Goal: Task Accomplishment & Management: Manage account settings

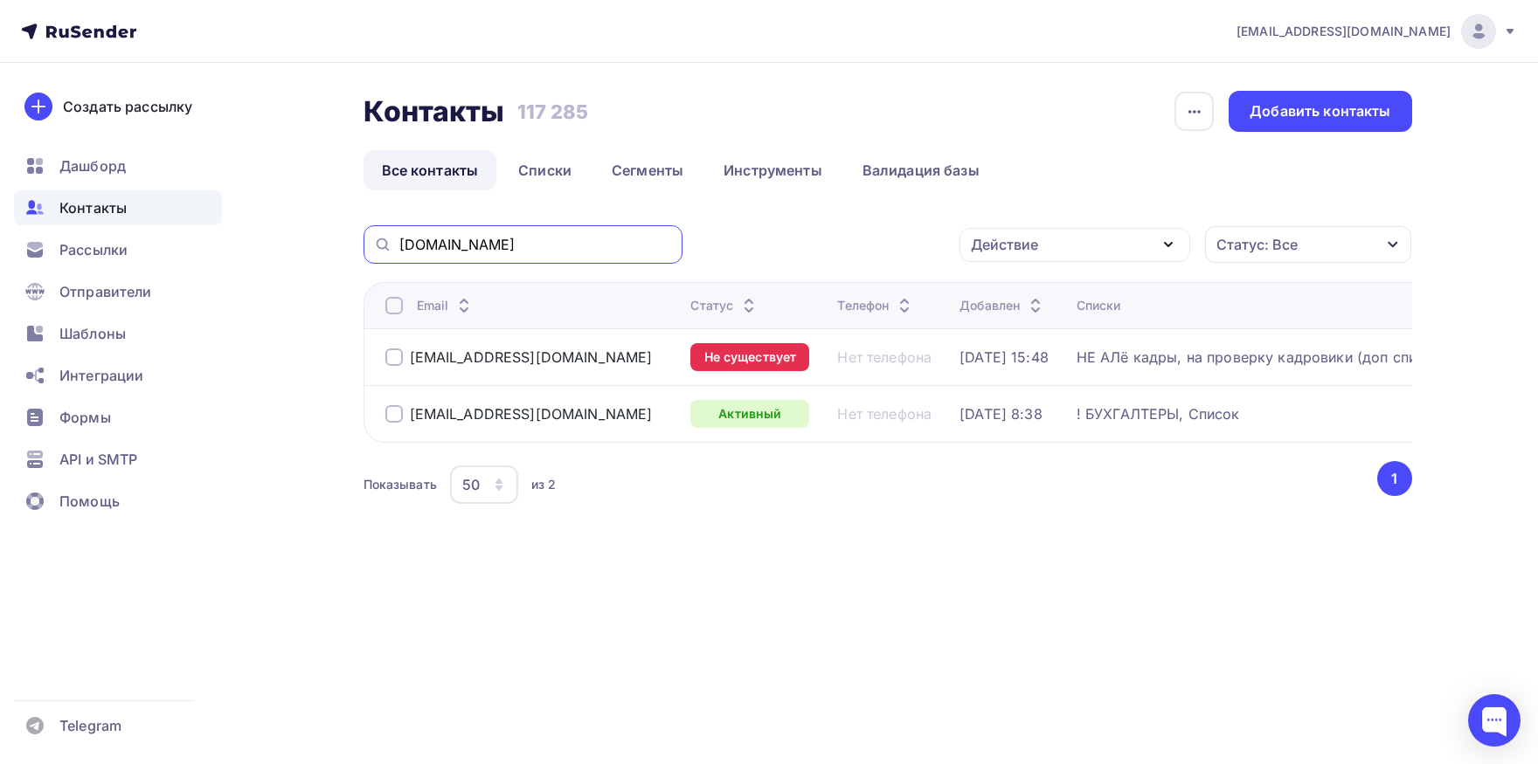
click at [591, 243] on input "mcd.spb.ru" at bounding box center [535, 244] width 273 height 19
paste input "ingress-"
type input "ingress-spb.ru"
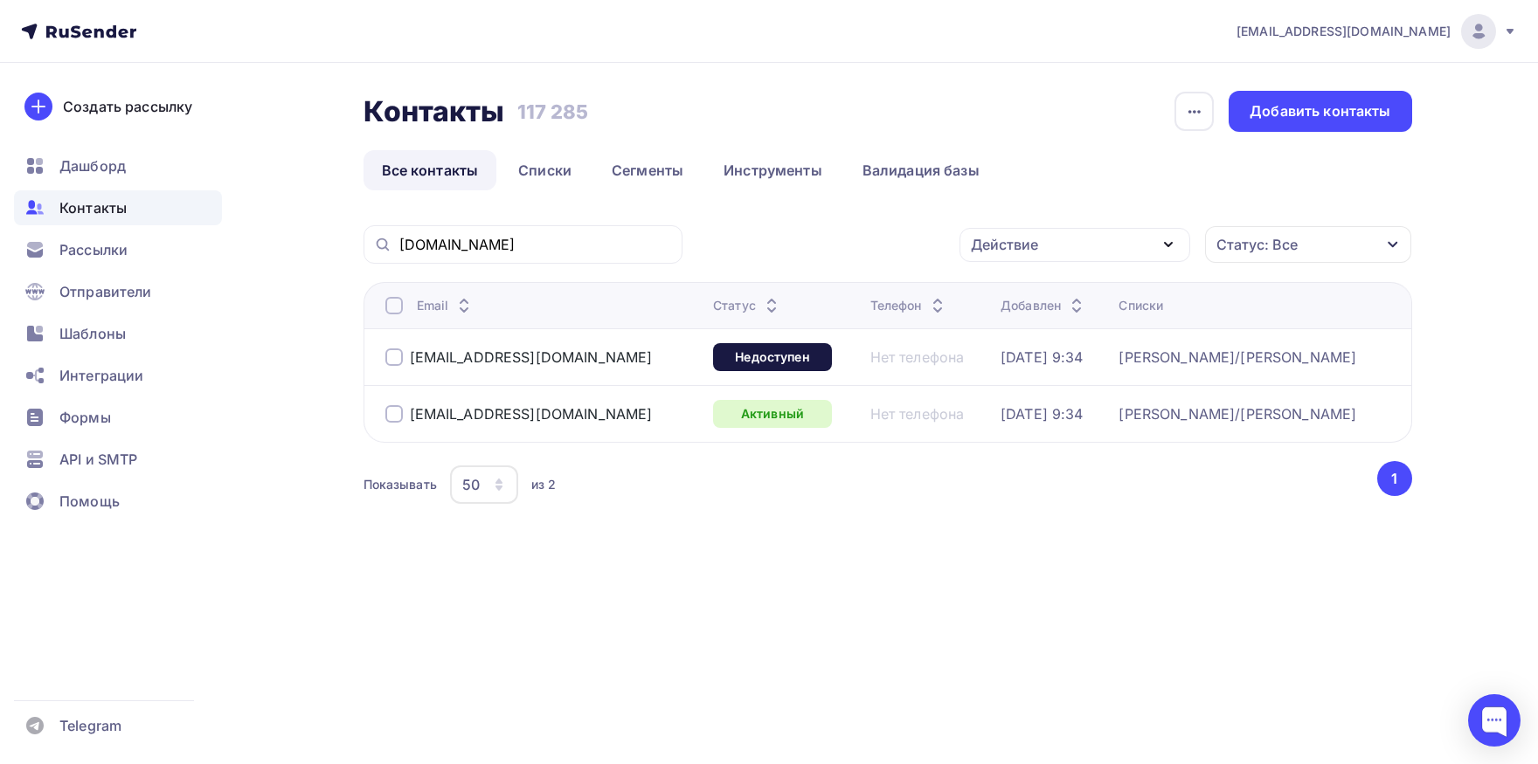
drag, startPoint x: 501, startPoint y: 404, endPoint x: 411, endPoint y: 404, distance: 90.0
click at [411, 404] on div "avk@ingress-spb.ru" at bounding box center [542, 414] width 314 height 28
copy div "avk@ingress-spb.ru"
click at [501, 405] on div "avk@ingress-spb.ru" at bounding box center [531, 413] width 243 height 17
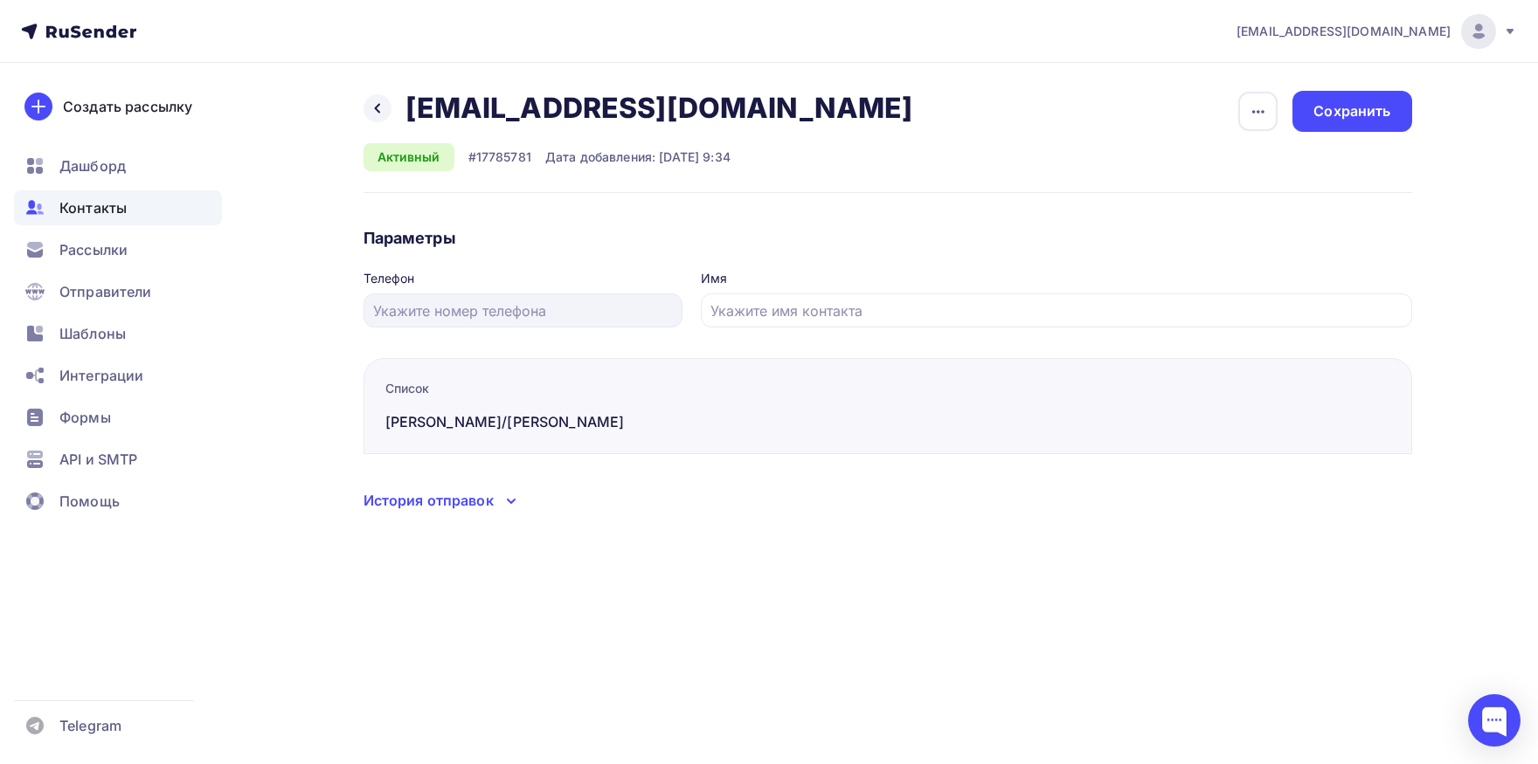
click at [485, 508] on div "История отправок" at bounding box center [428, 500] width 130 height 21
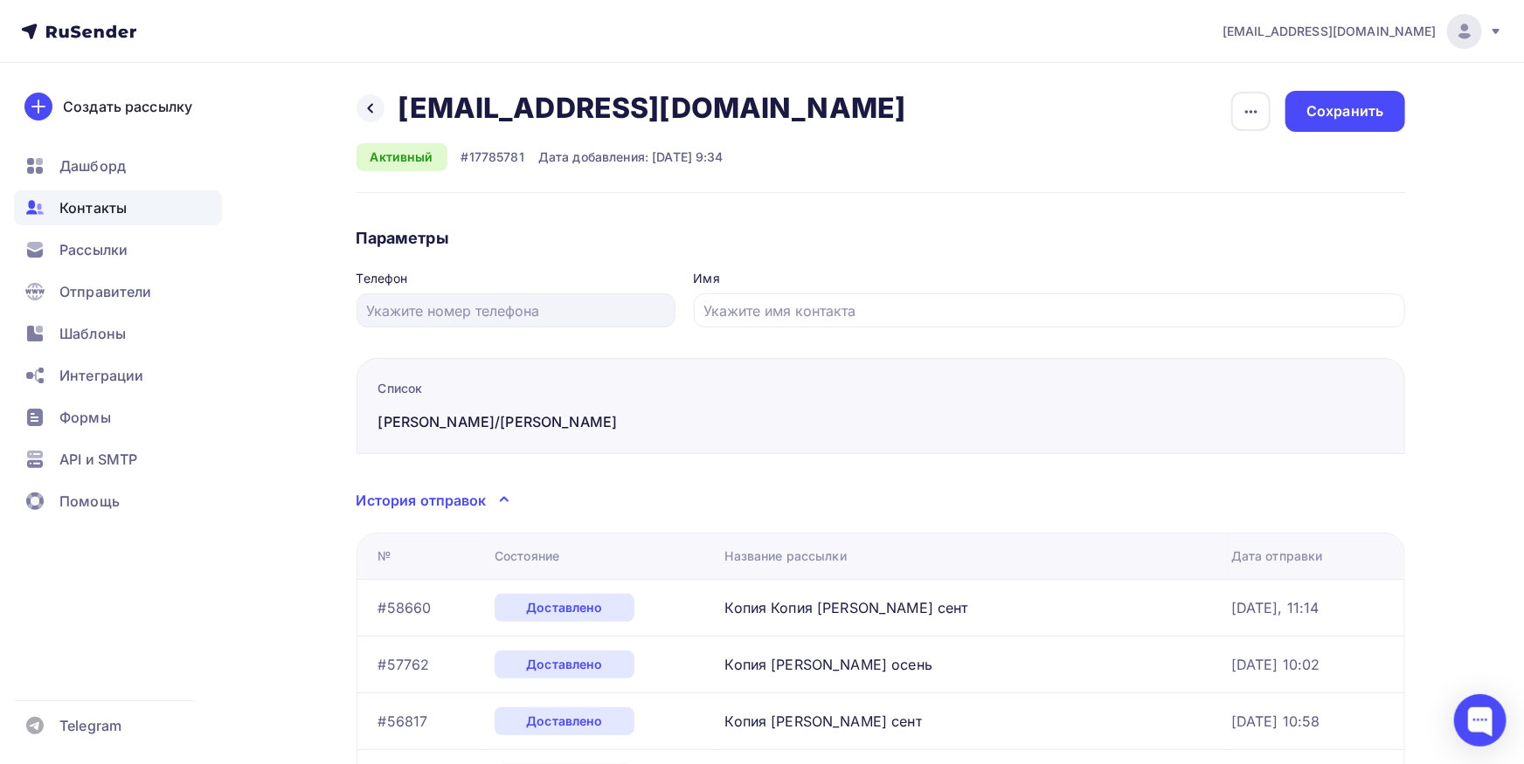
drag, startPoint x: 707, startPoint y: 110, endPoint x: 473, endPoint y: 107, distance: 234.1
click at [473, 107] on div "Назад avk@ingress-spb.ru avk@ingress-spb.ru Удалить Отписать" at bounding box center [637, 108] width 562 height 35
copy h2 "ingress-spb.ru"
click at [364, 114] on icon at bounding box center [370, 108] width 14 height 14
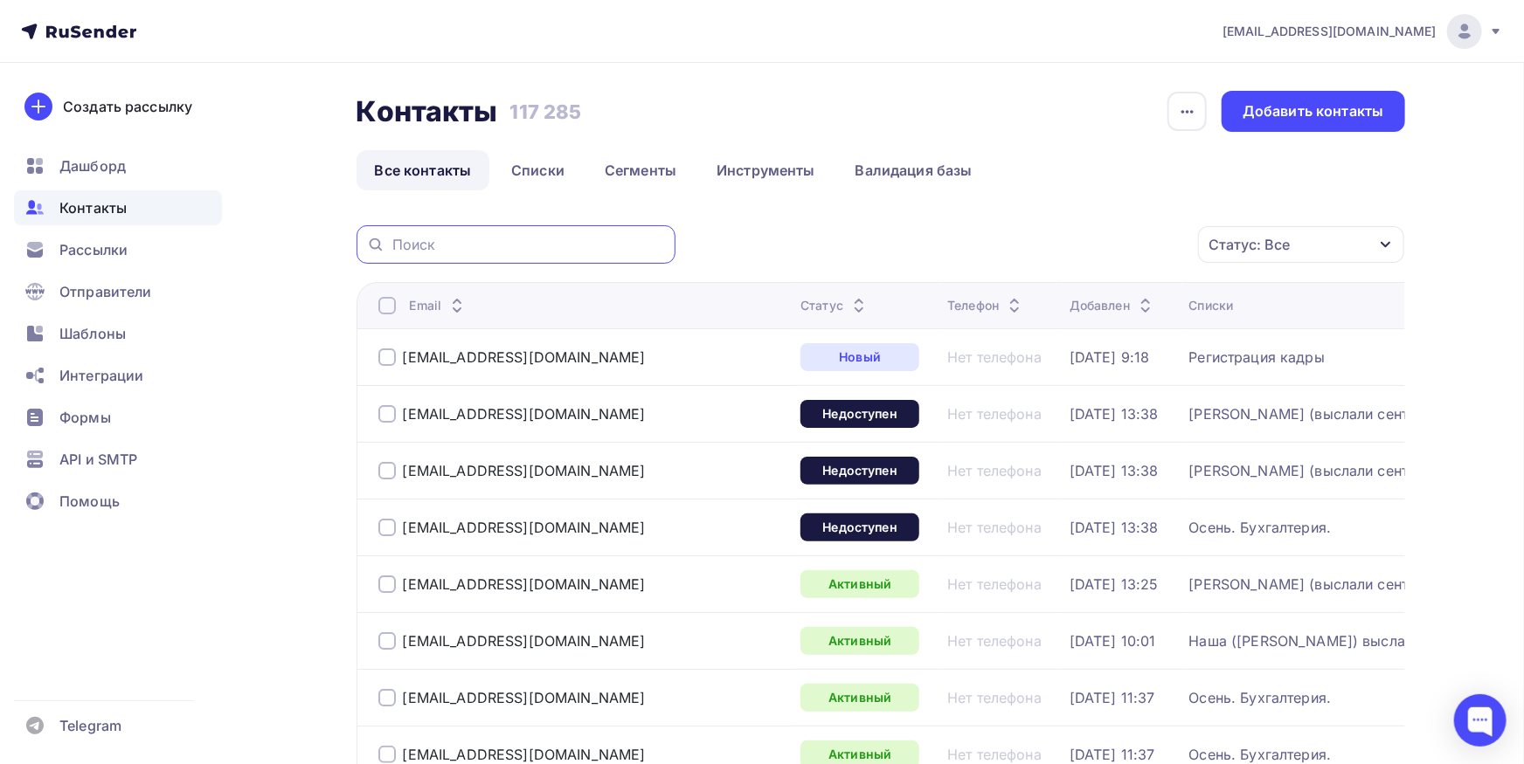
click at [519, 245] on input "text" at bounding box center [528, 244] width 273 height 19
paste input "09.09"
click at [548, 248] on input "09.09" at bounding box center [528, 244] width 273 height 19
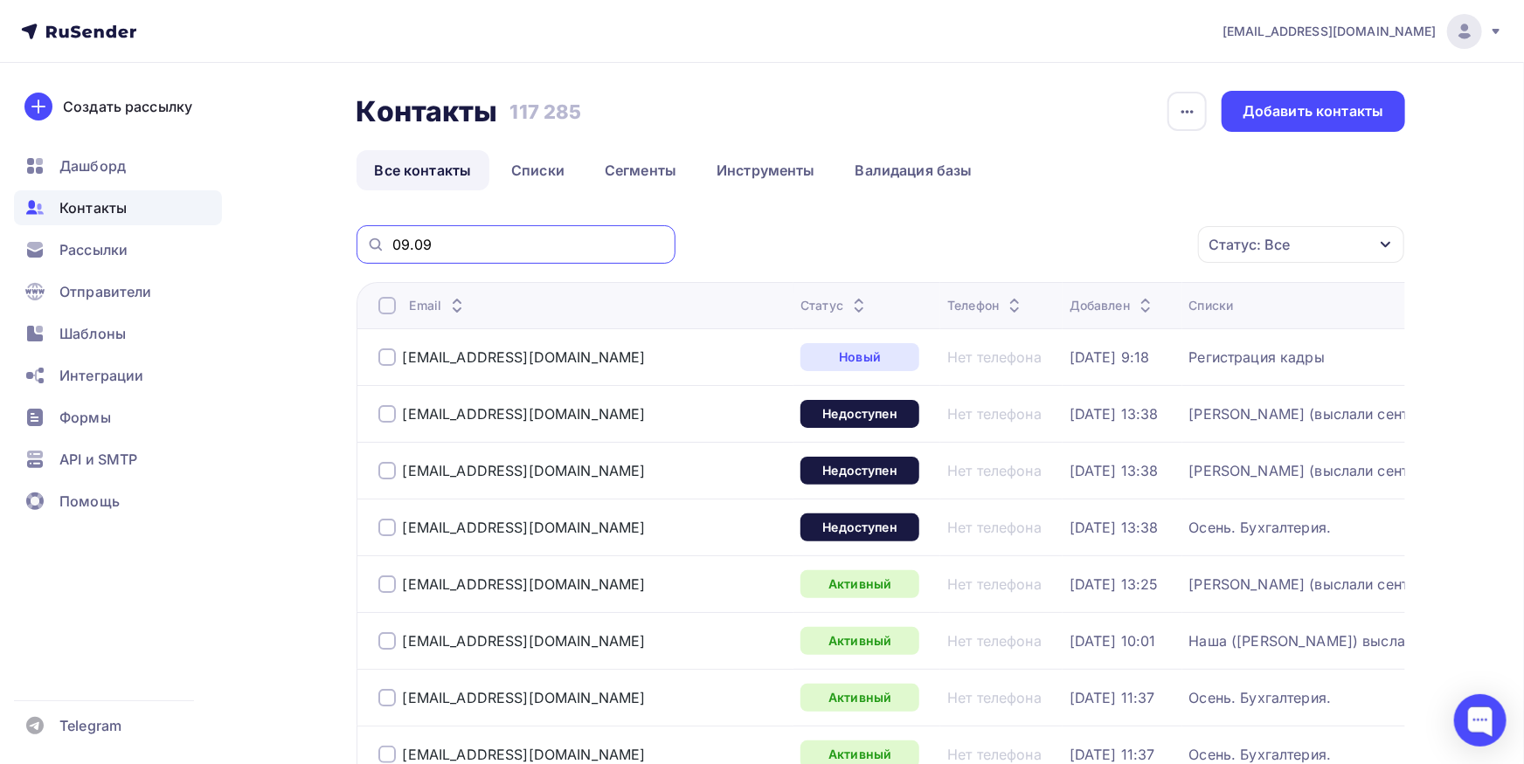
paste input "avk@ingress-spb.ru"
drag, startPoint x: 430, startPoint y: 249, endPoint x: 311, endPoint y: 248, distance: 118.8
click at [392, 248] on input "avk@ingress-spb.ru" at bounding box center [528, 244] width 273 height 19
type input "ingress-spb.ru"
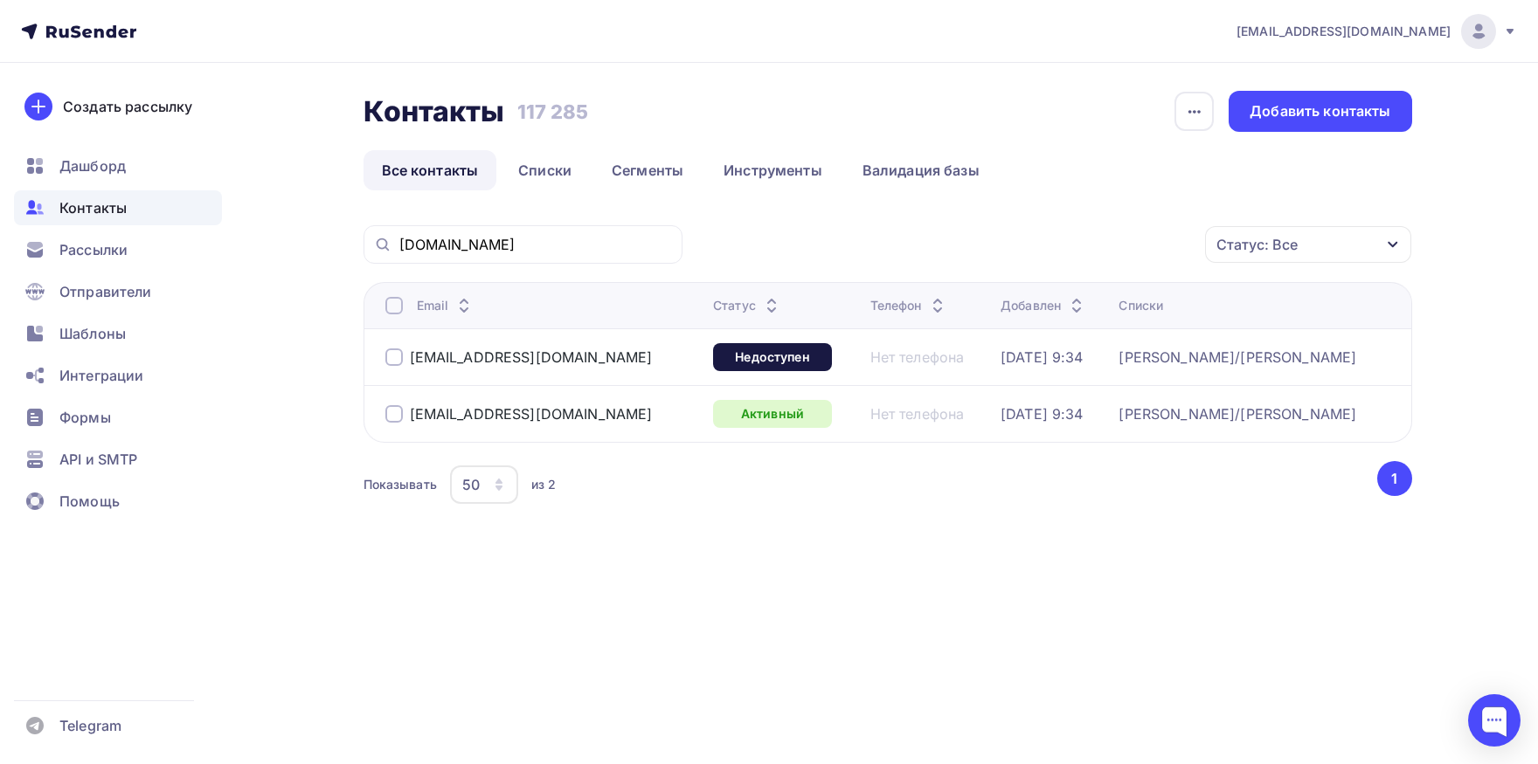
click at [383, 311] on th "Email" at bounding box center [534, 305] width 342 height 46
click at [394, 309] on div at bounding box center [393, 305] width 17 height 17
click at [1001, 265] on div "ingress-spb.ru Действие Добавить в списки Исключить из списка Удалить Статус: В…" at bounding box center [887, 388] width 1048 height 326
click at [1001, 255] on div "Действие" at bounding box center [1074, 245] width 231 height 34
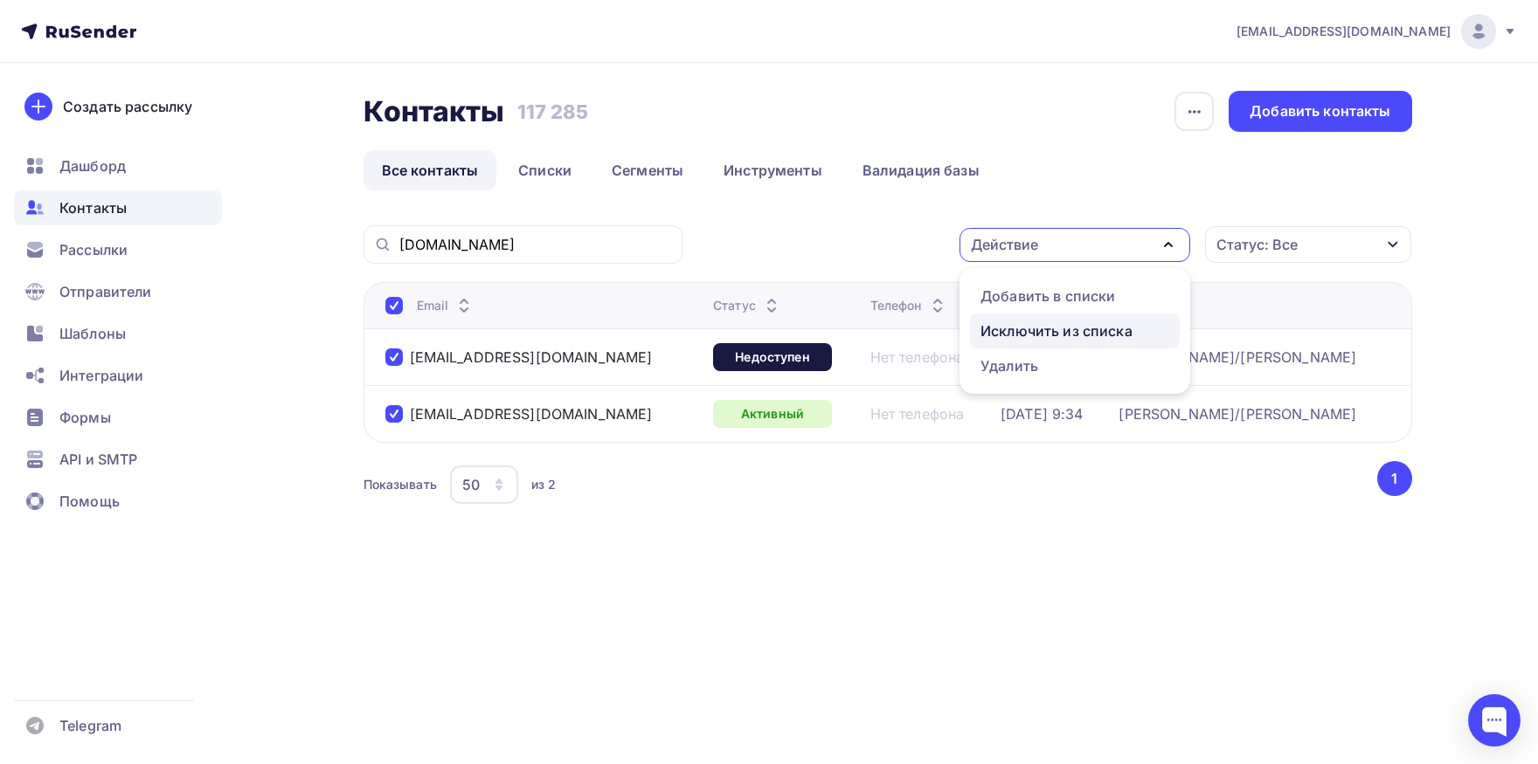
click at [1001, 318] on link "Исключить из списка" at bounding box center [1075, 331] width 210 height 35
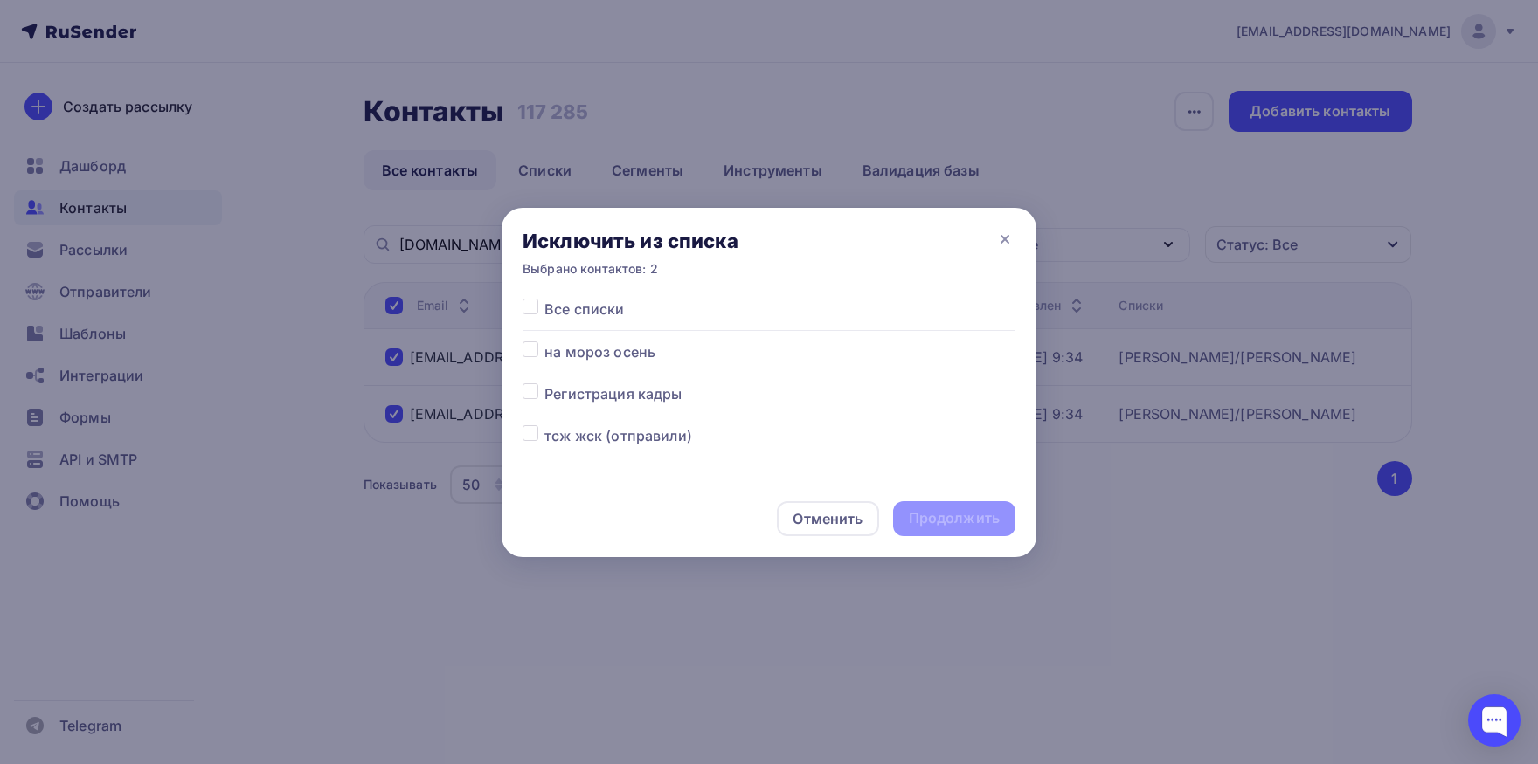
click at [544, 299] on label at bounding box center [544, 299] width 0 height 0
click at [524, 302] on input "checkbox" at bounding box center [530, 307] width 16 height 16
checkbox input "true"
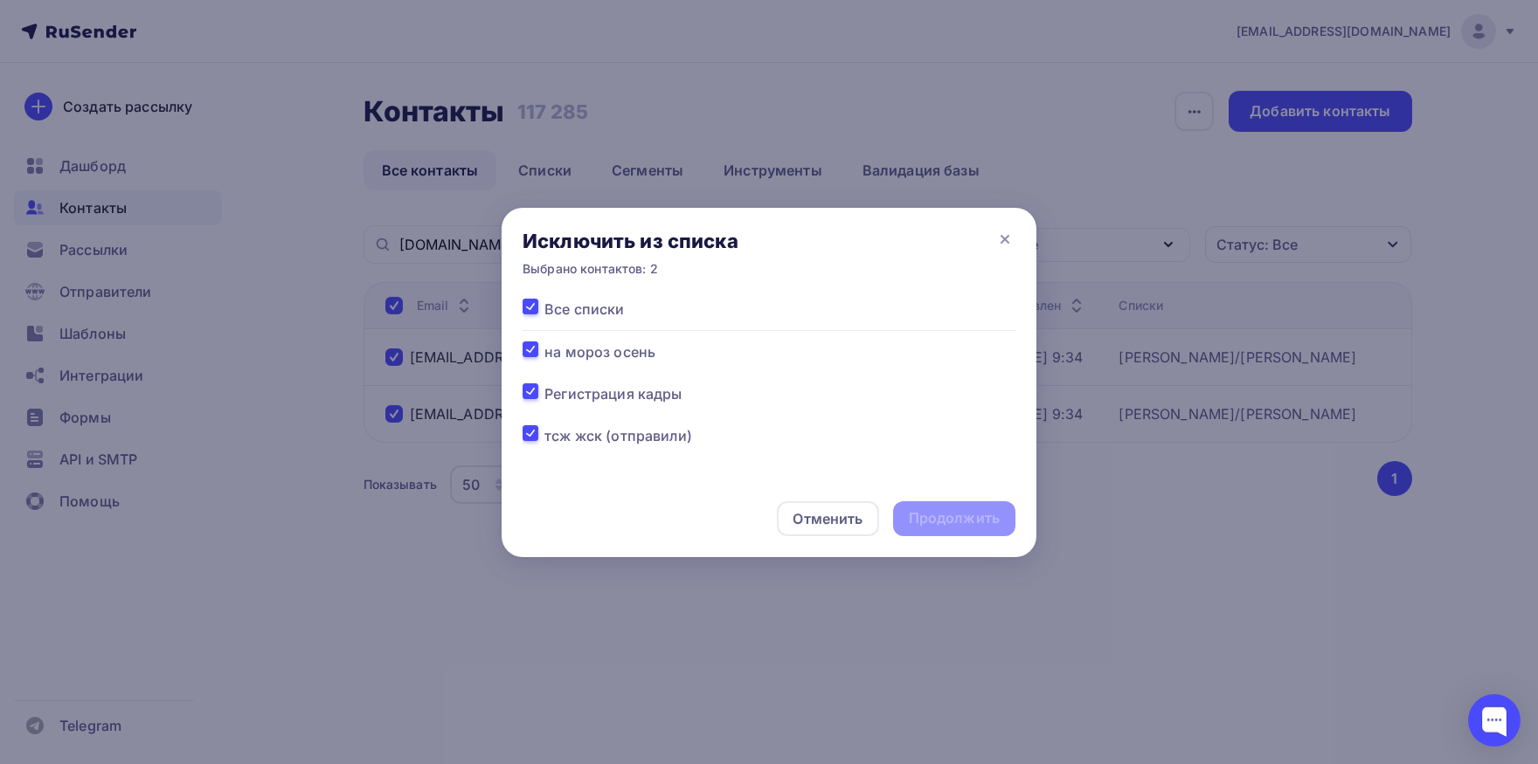
checkbox input "true"
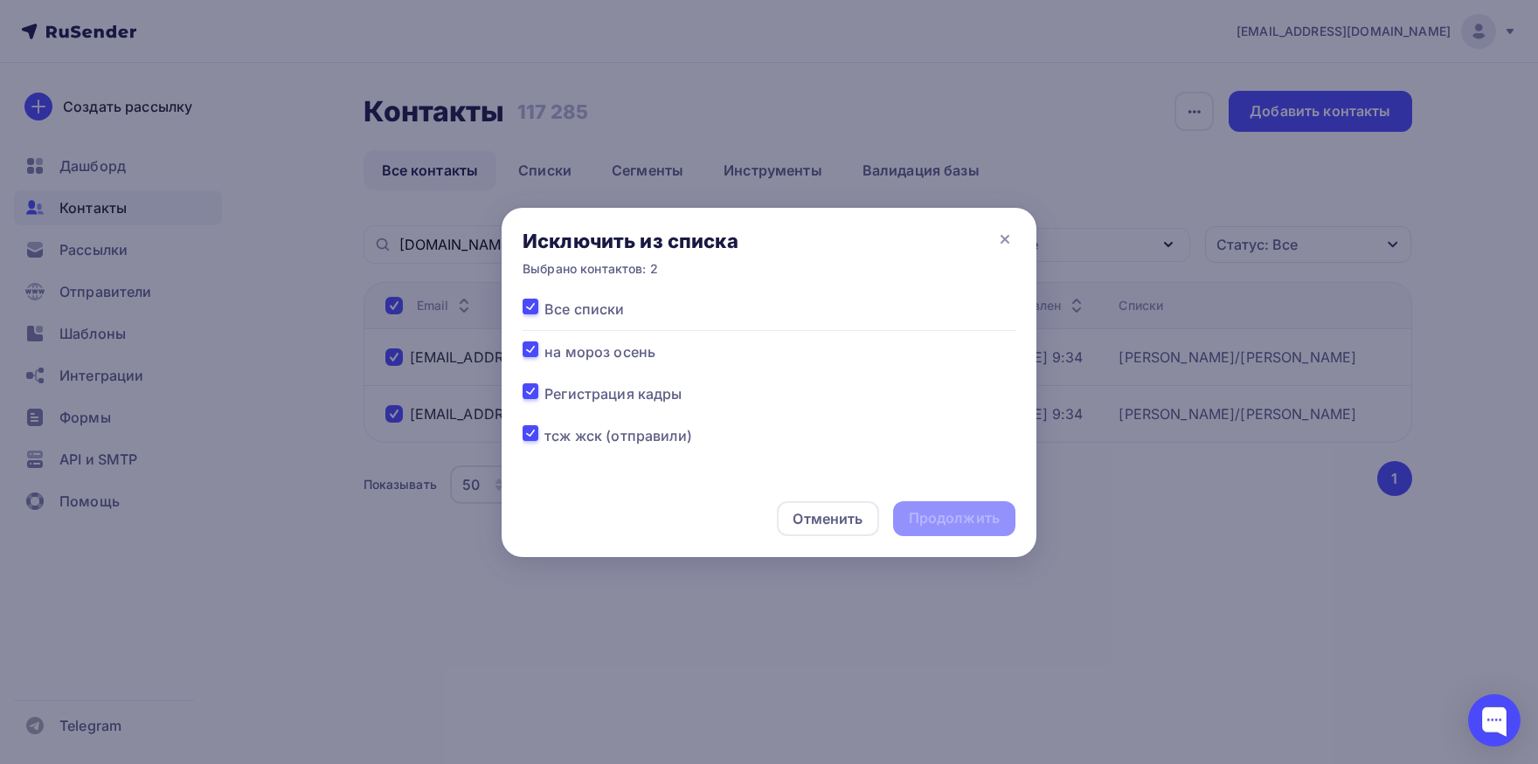
checkbox input "true"
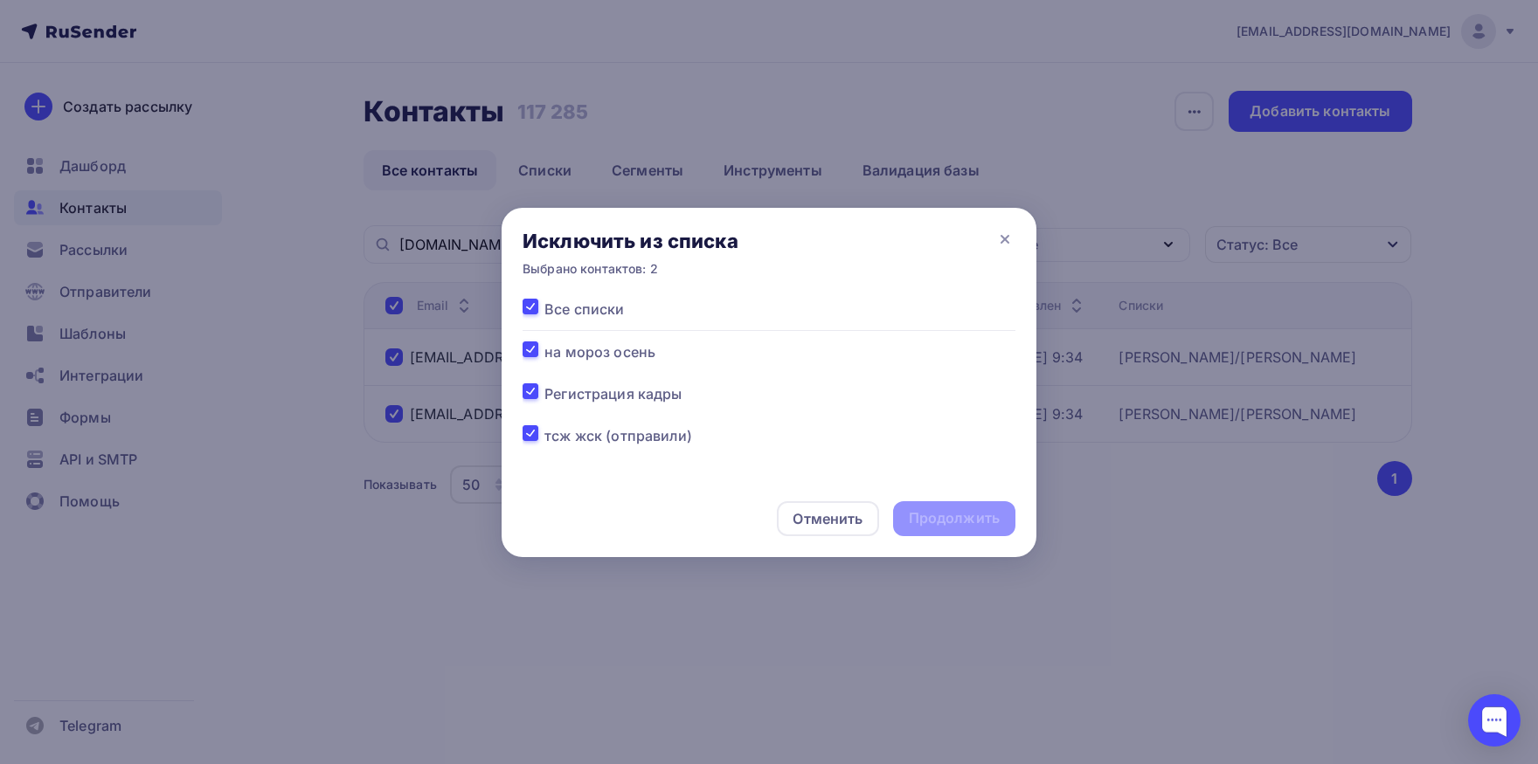
checkbox input "true"
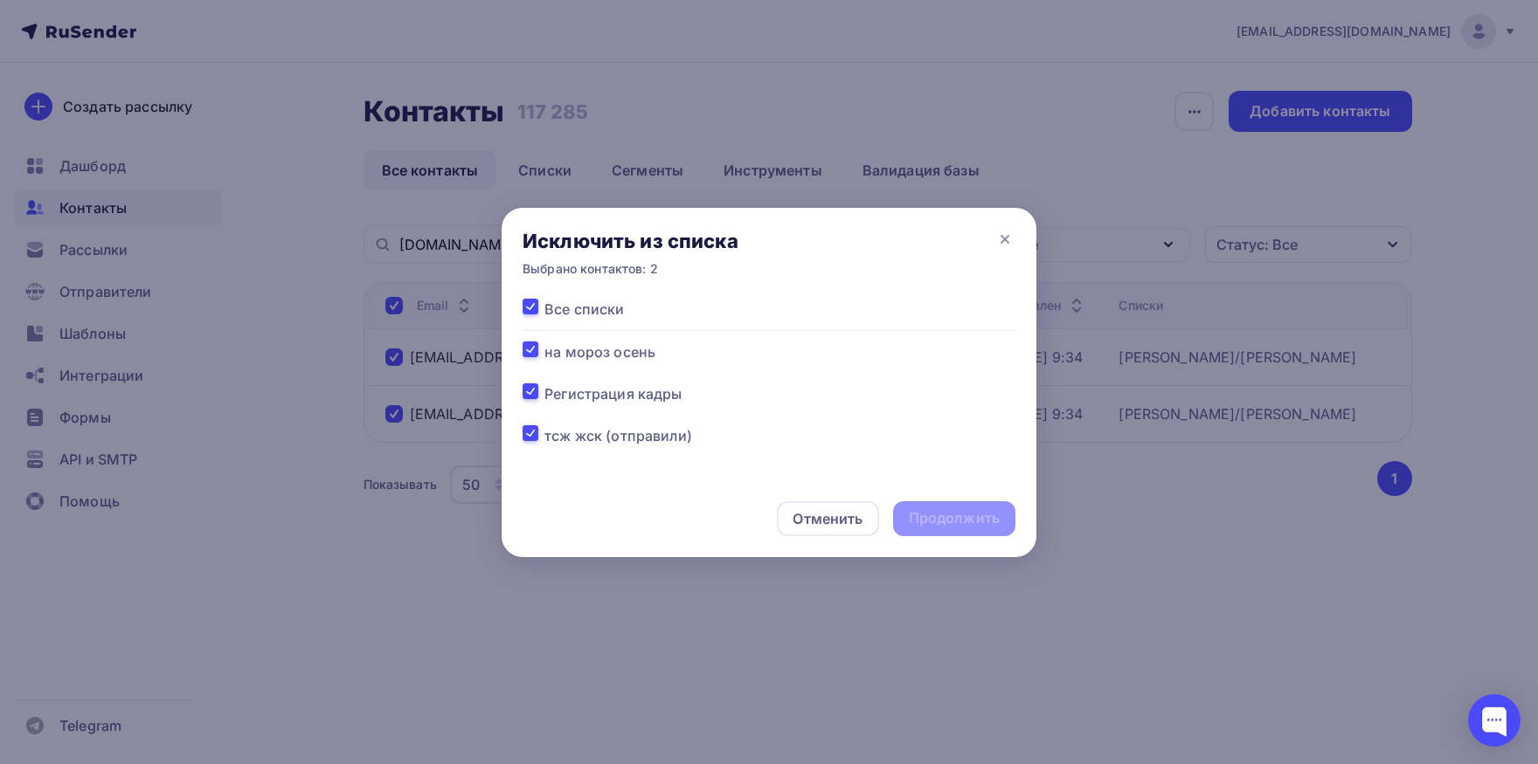
checkbox input "true"
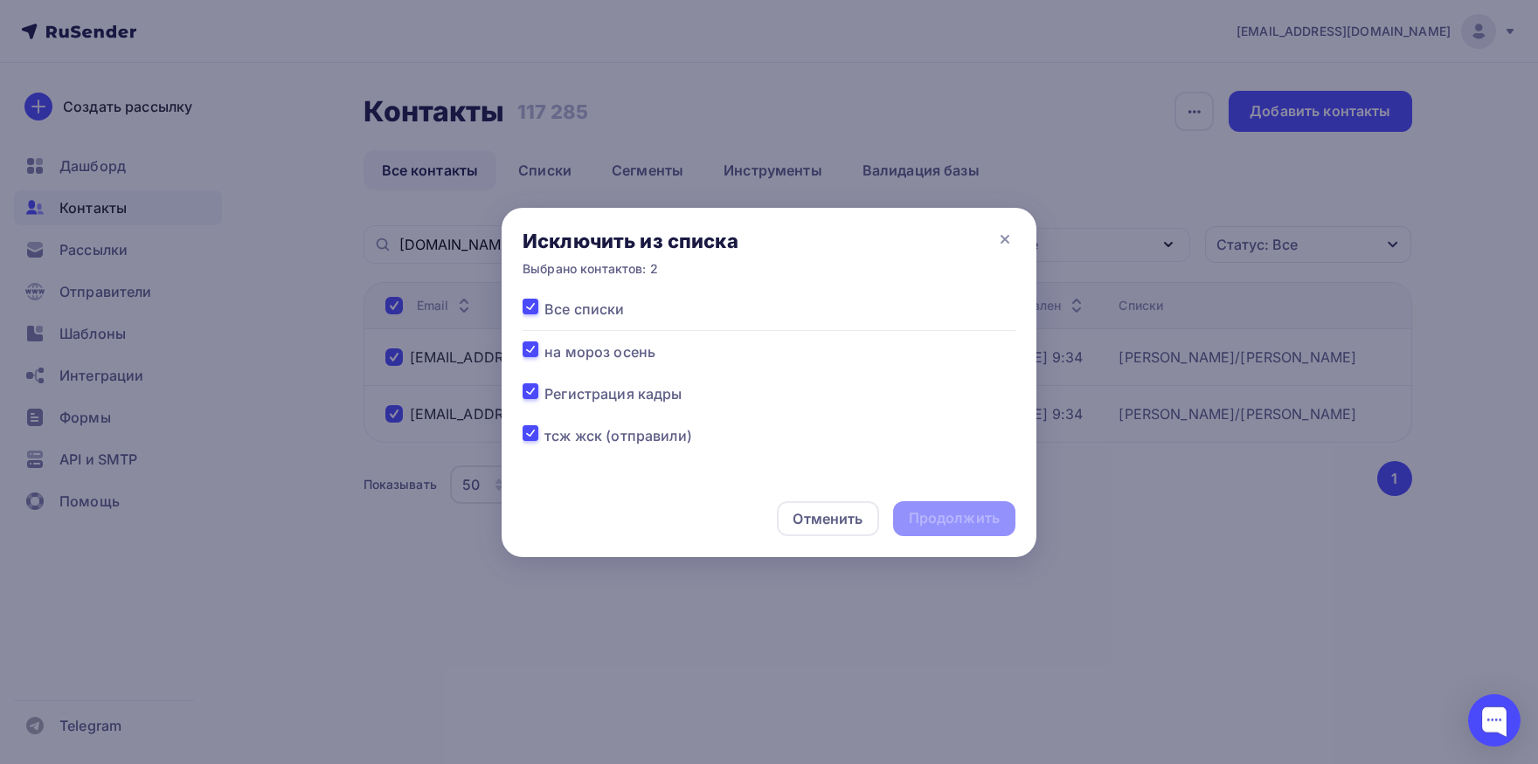
checkbox input "true"
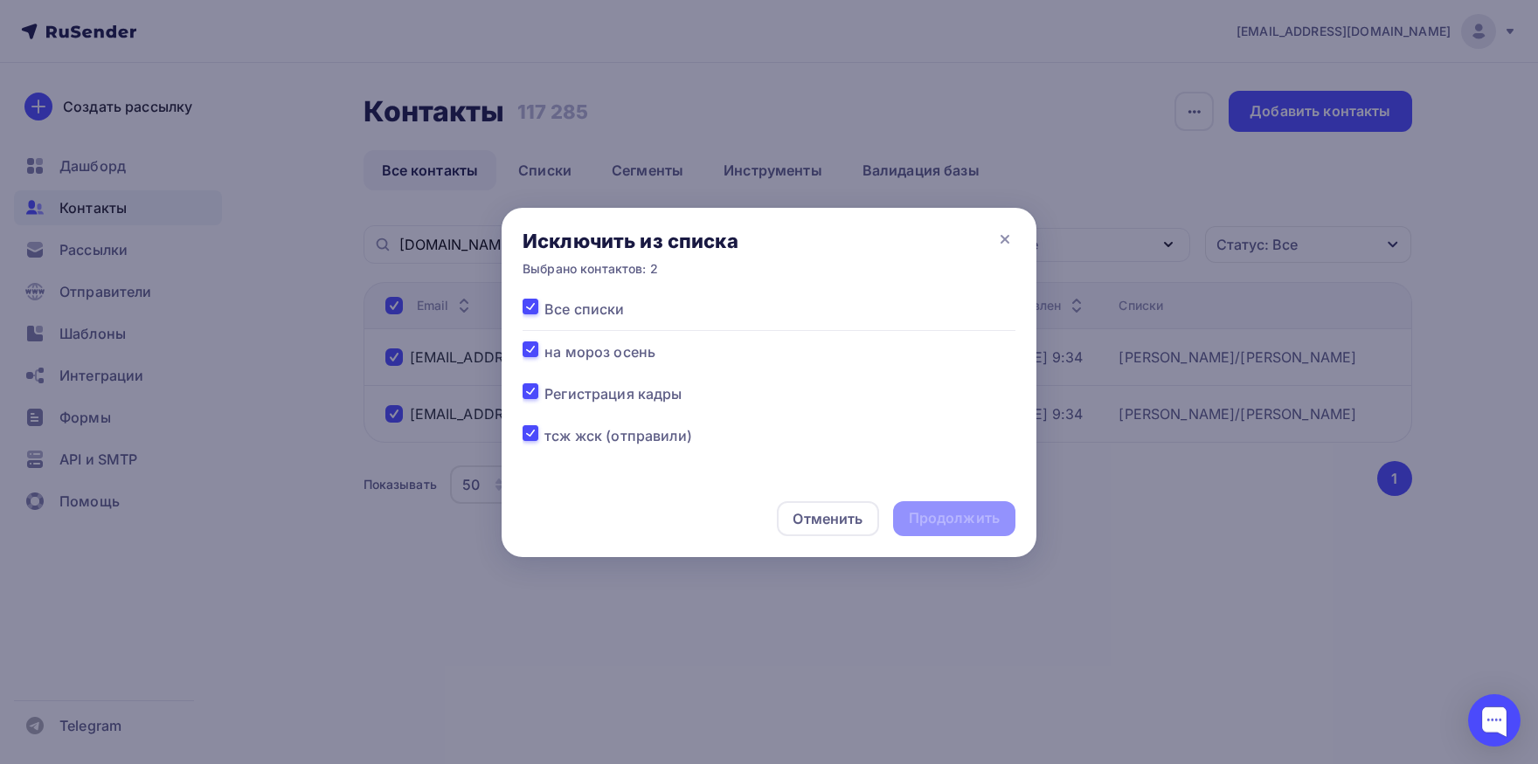
checkbox input "true"
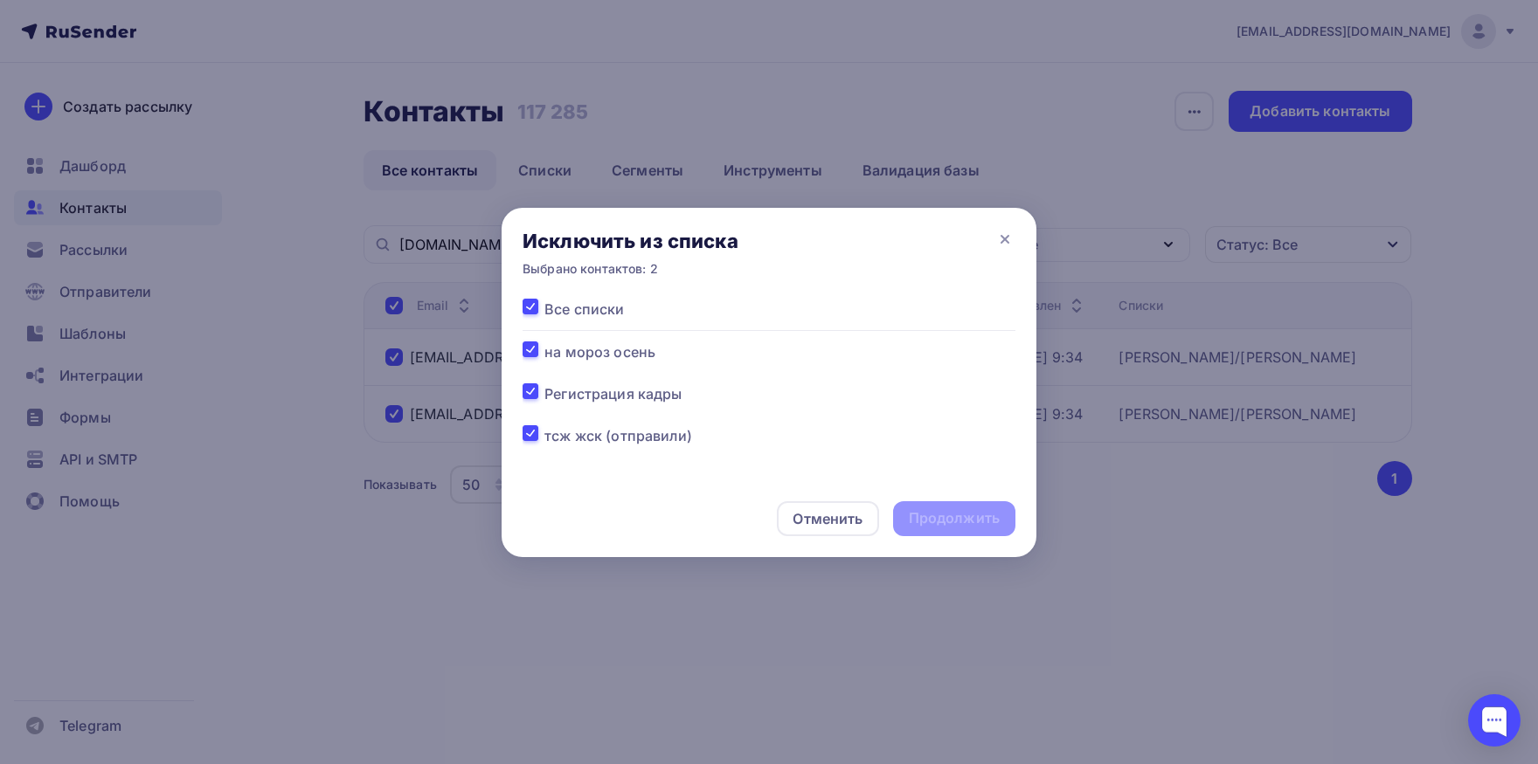
checkbox input "true"
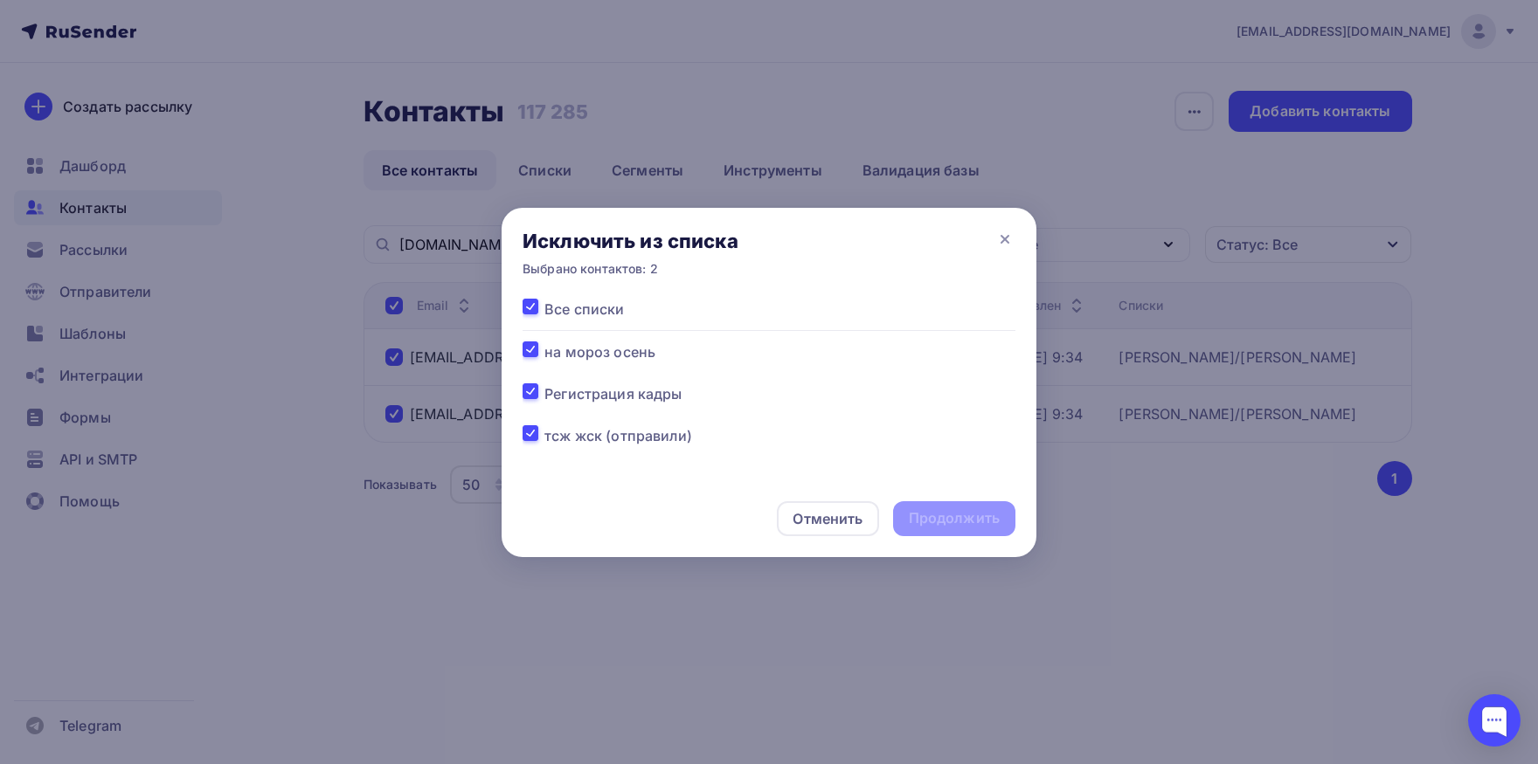
checkbox input "true"
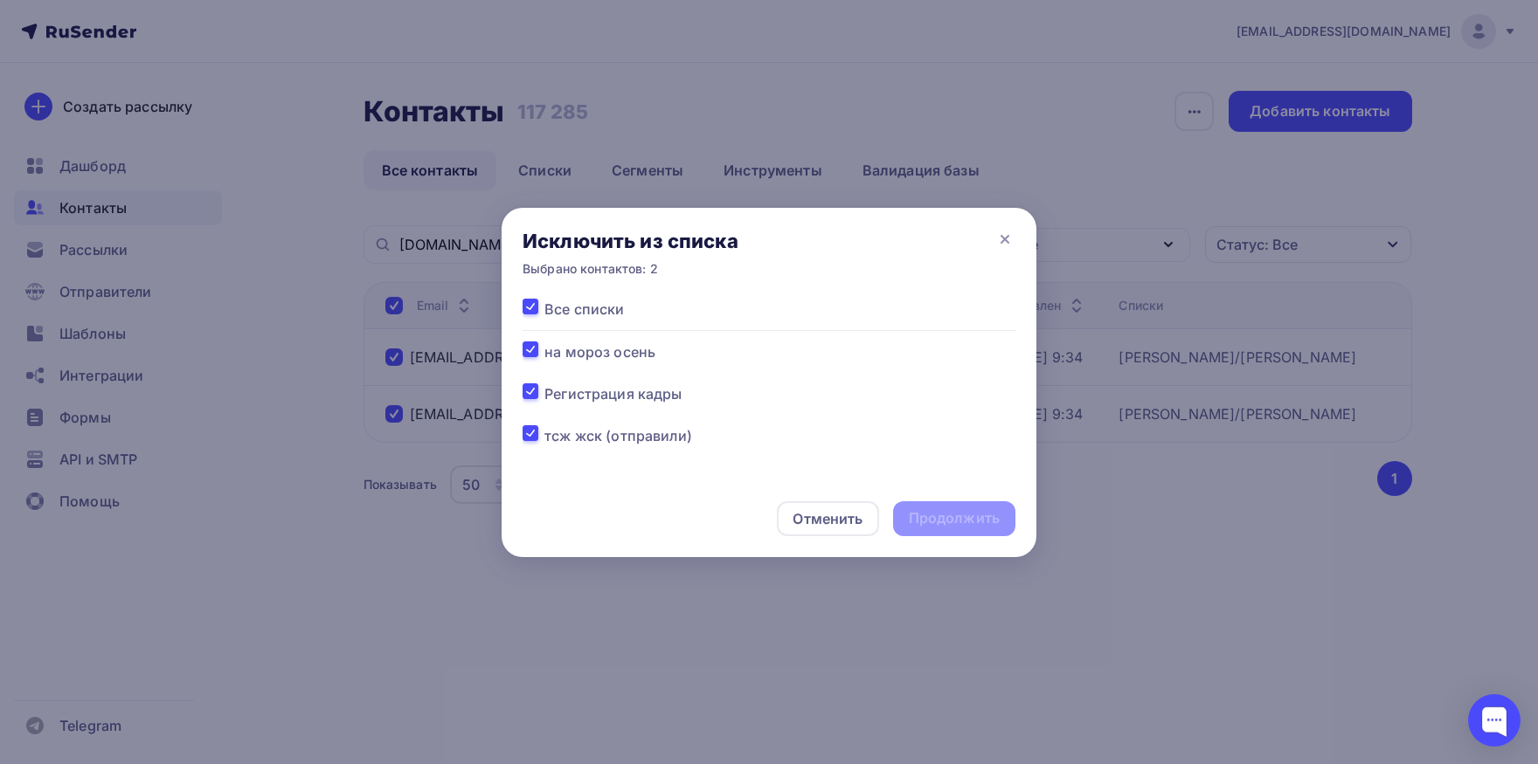
checkbox input "true"
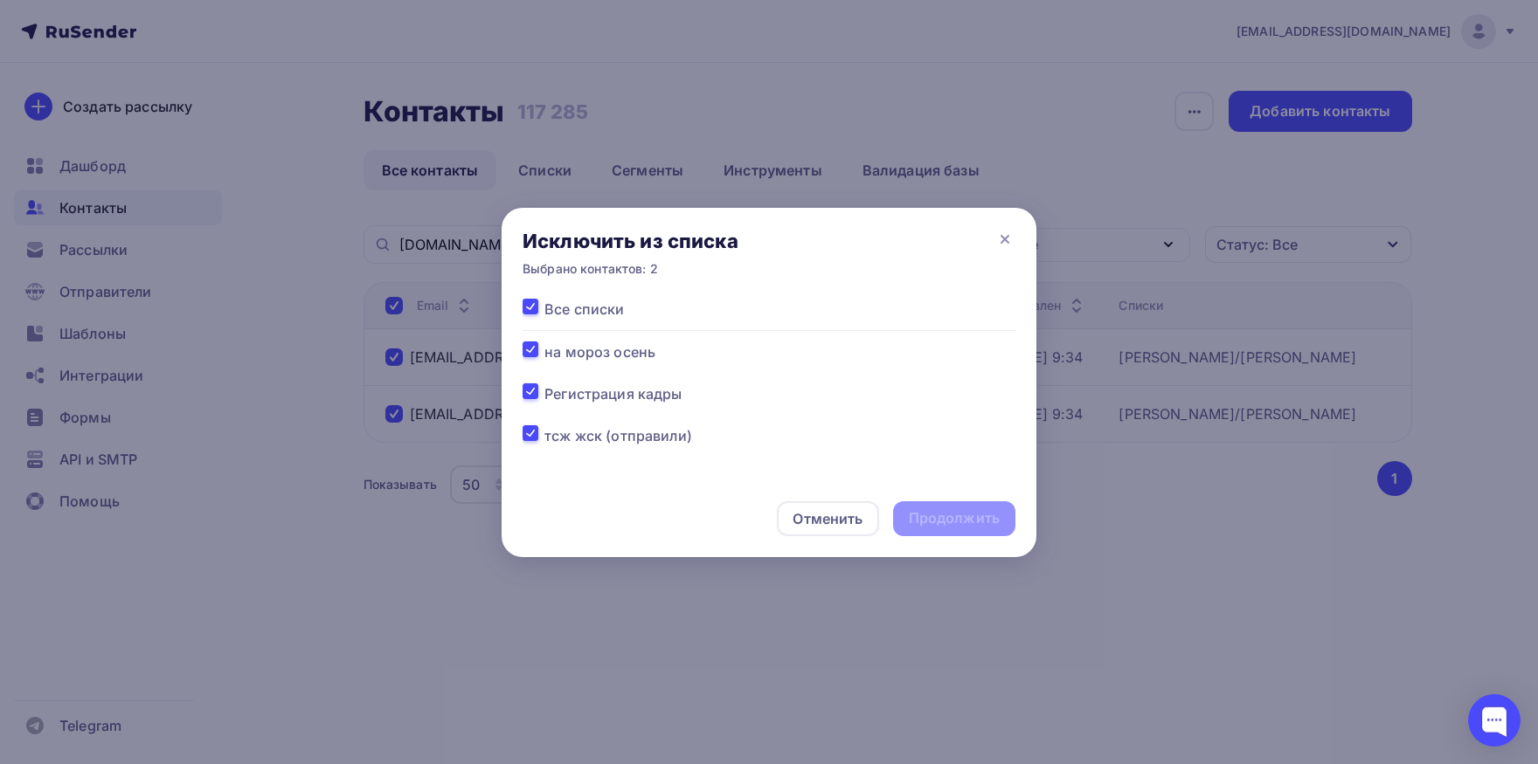
checkbox input "true"
click at [984, 515] on div "Продолжить" at bounding box center [954, 518] width 91 height 20
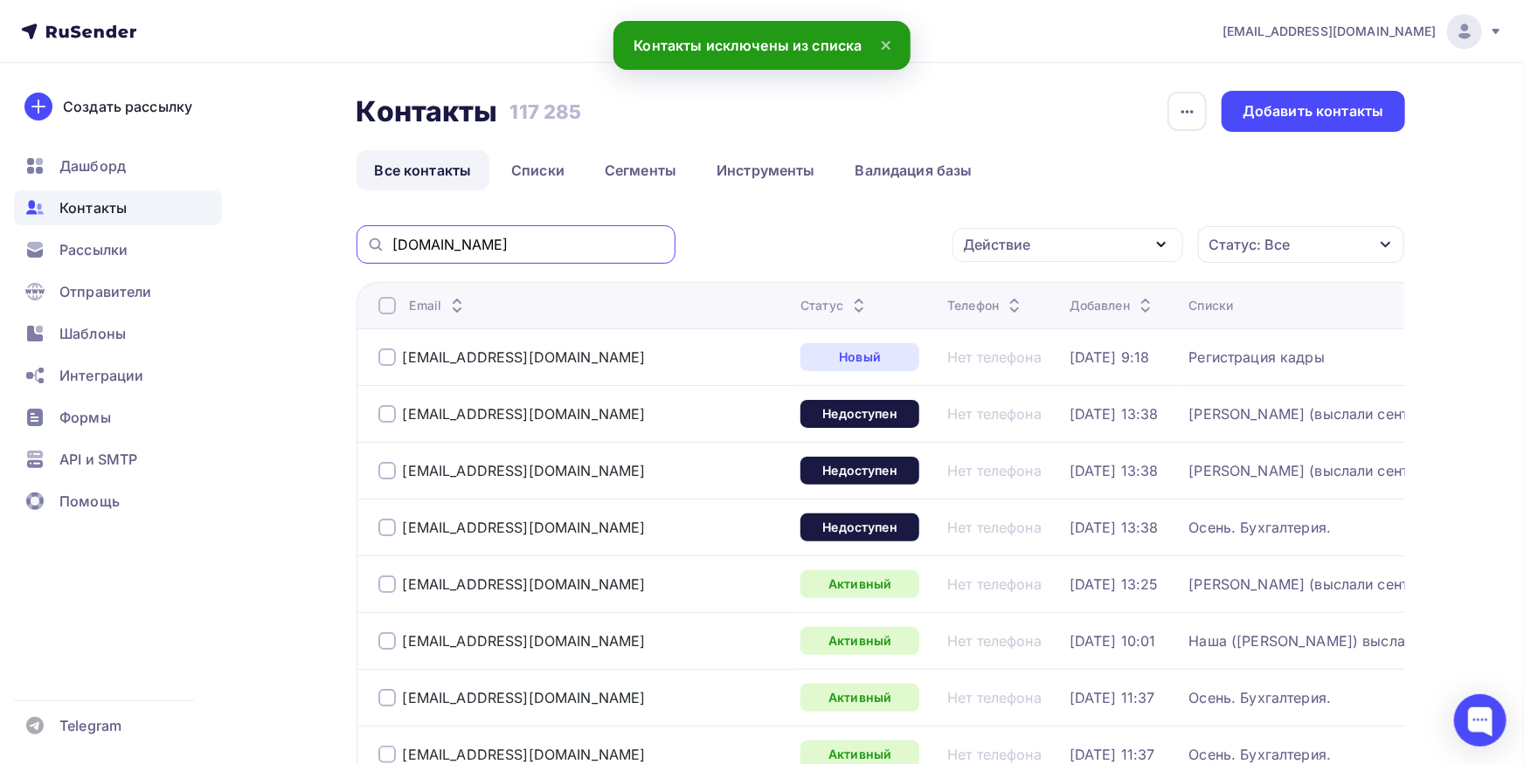
click at [535, 237] on input "ingress-spb.ru" at bounding box center [528, 244] width 273 height 19
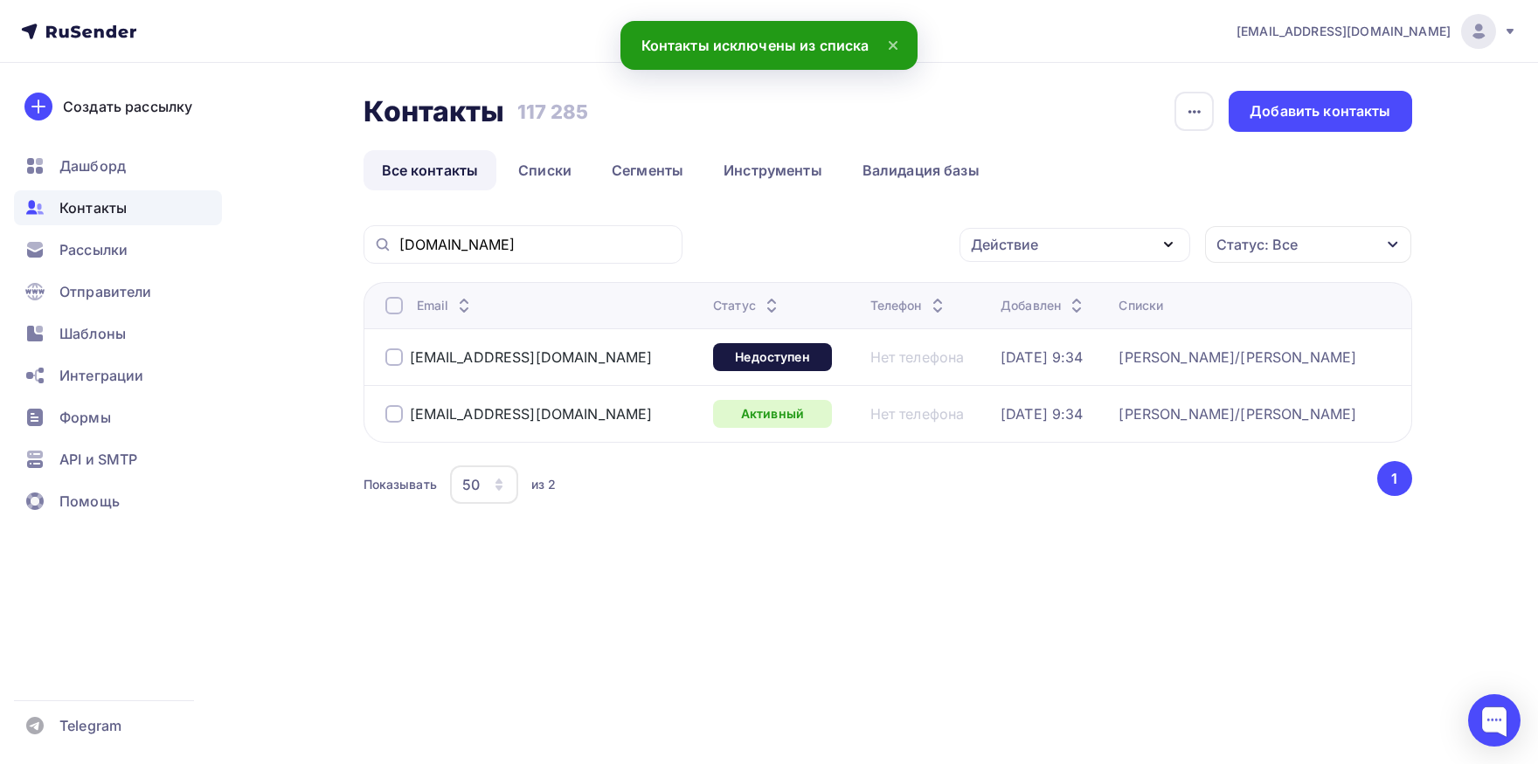
click at [397, 305] on div at bounding box center [393, 305] width 17 height 17
click at [1046, 244] on div "Действие" at bounding box center [1074, 245] width 231 height 34
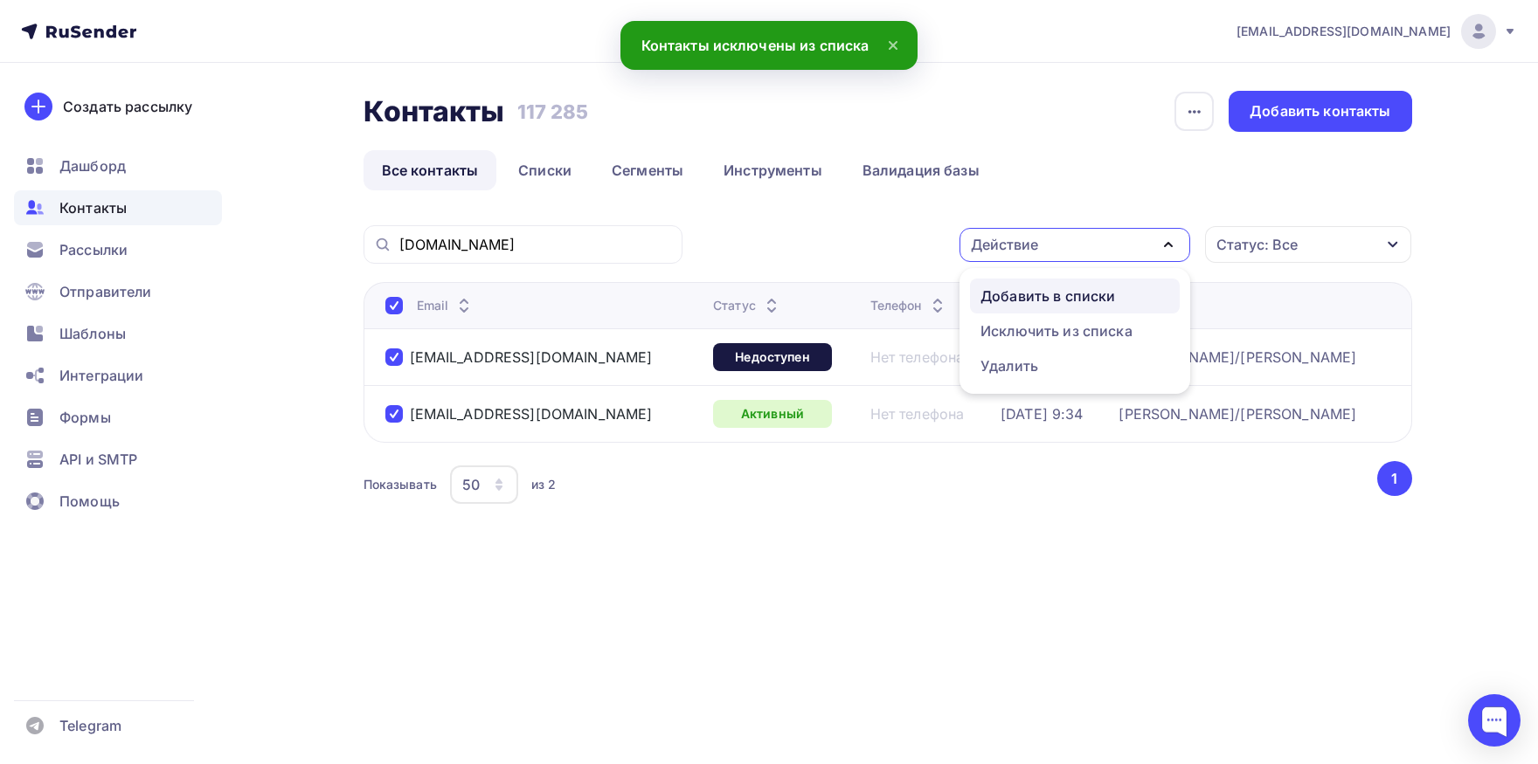
click at [1034, 287] on div "Добавить в списки" at bounding box center [1047, 296] width 135 height 21
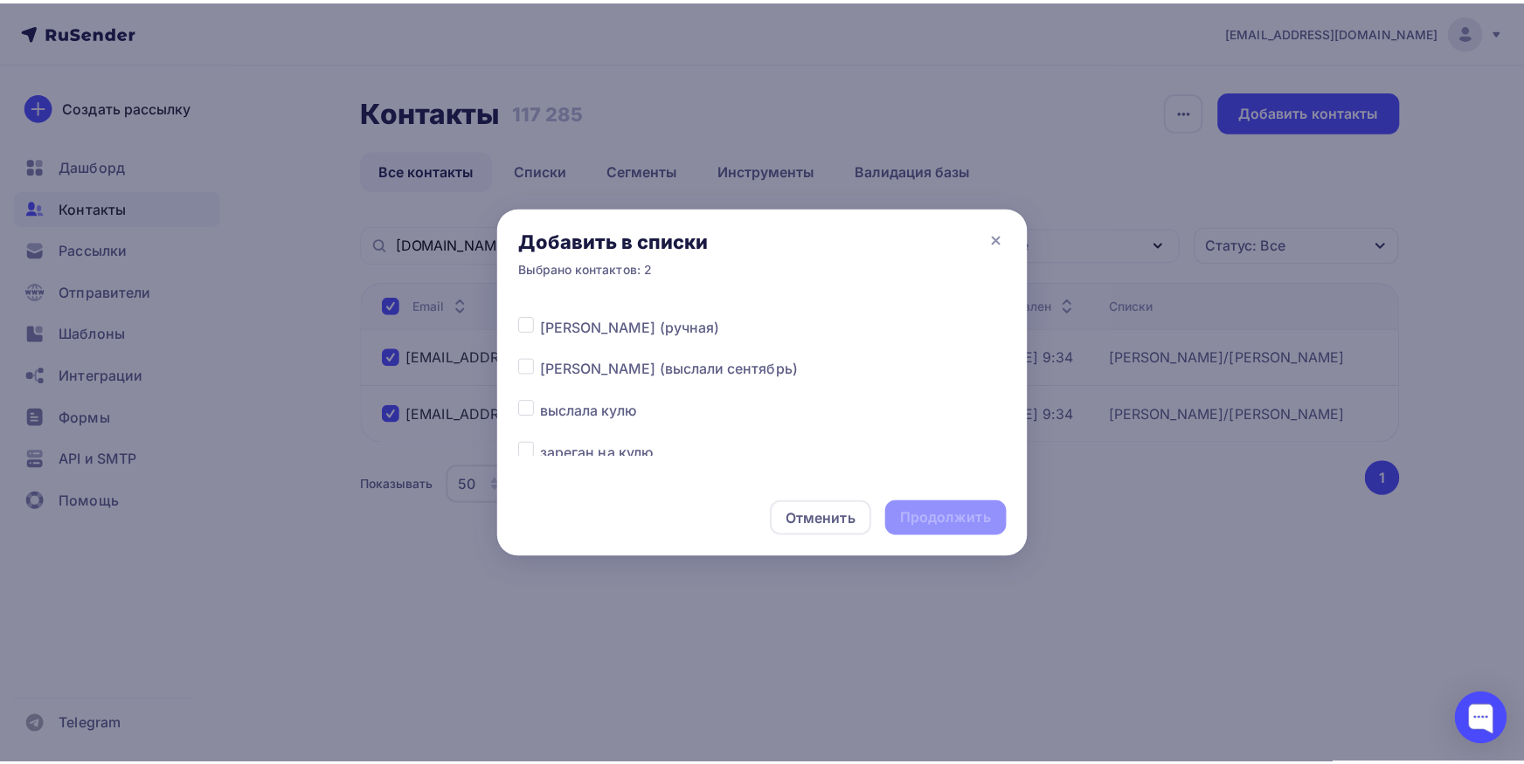
scroll to position [365, 0]
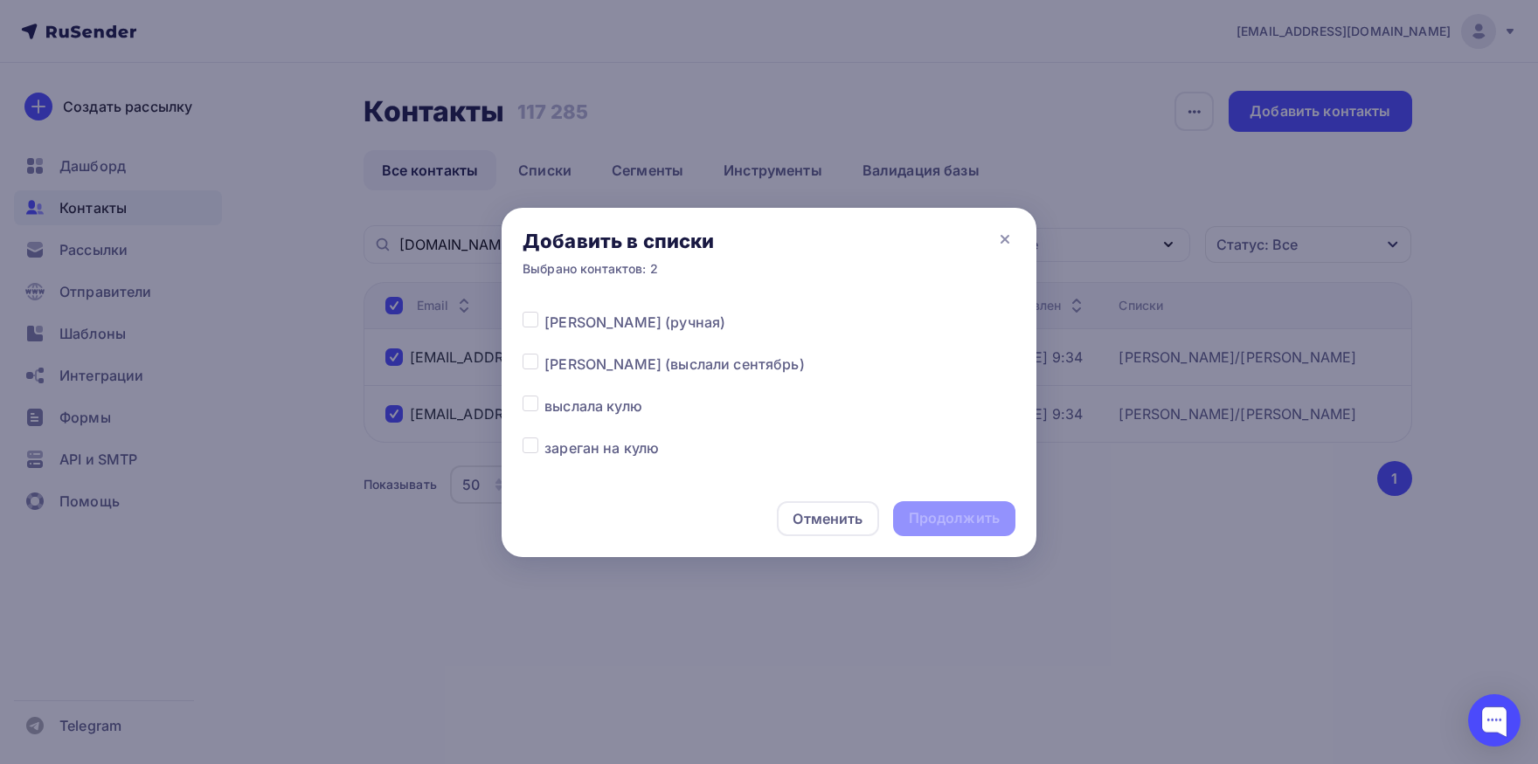
click at [544, 354] on label at bounding box center [544, 354] width 0 height 0
click at [534, 361] on input "checkbox" at bounding box center [530, 362] width 16 height 16
checkbox input "true"
click at [936, 520] on div "Продолжить" at bounding box center [954, 518] width 91 height 20
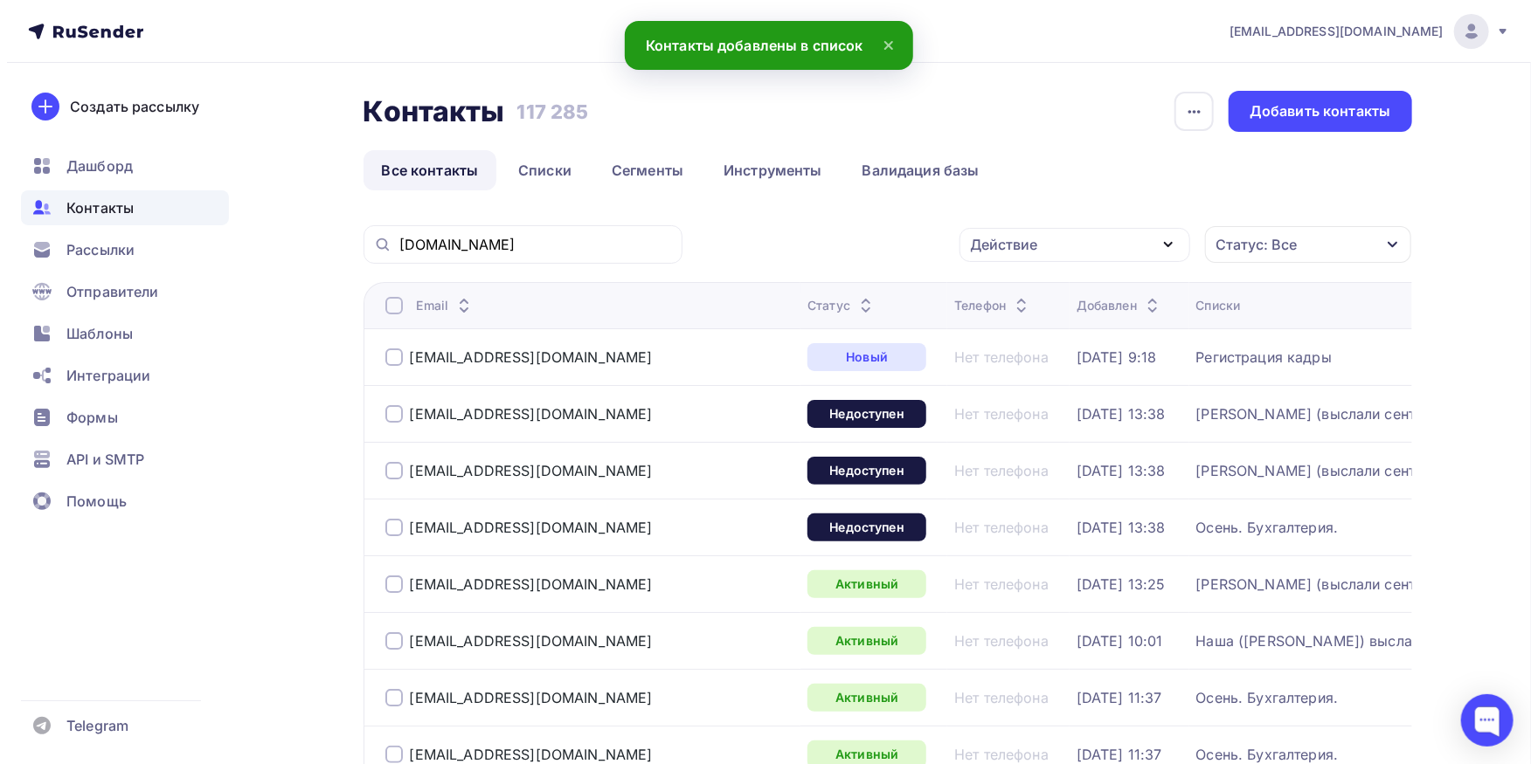
scroll to position [0, 0]
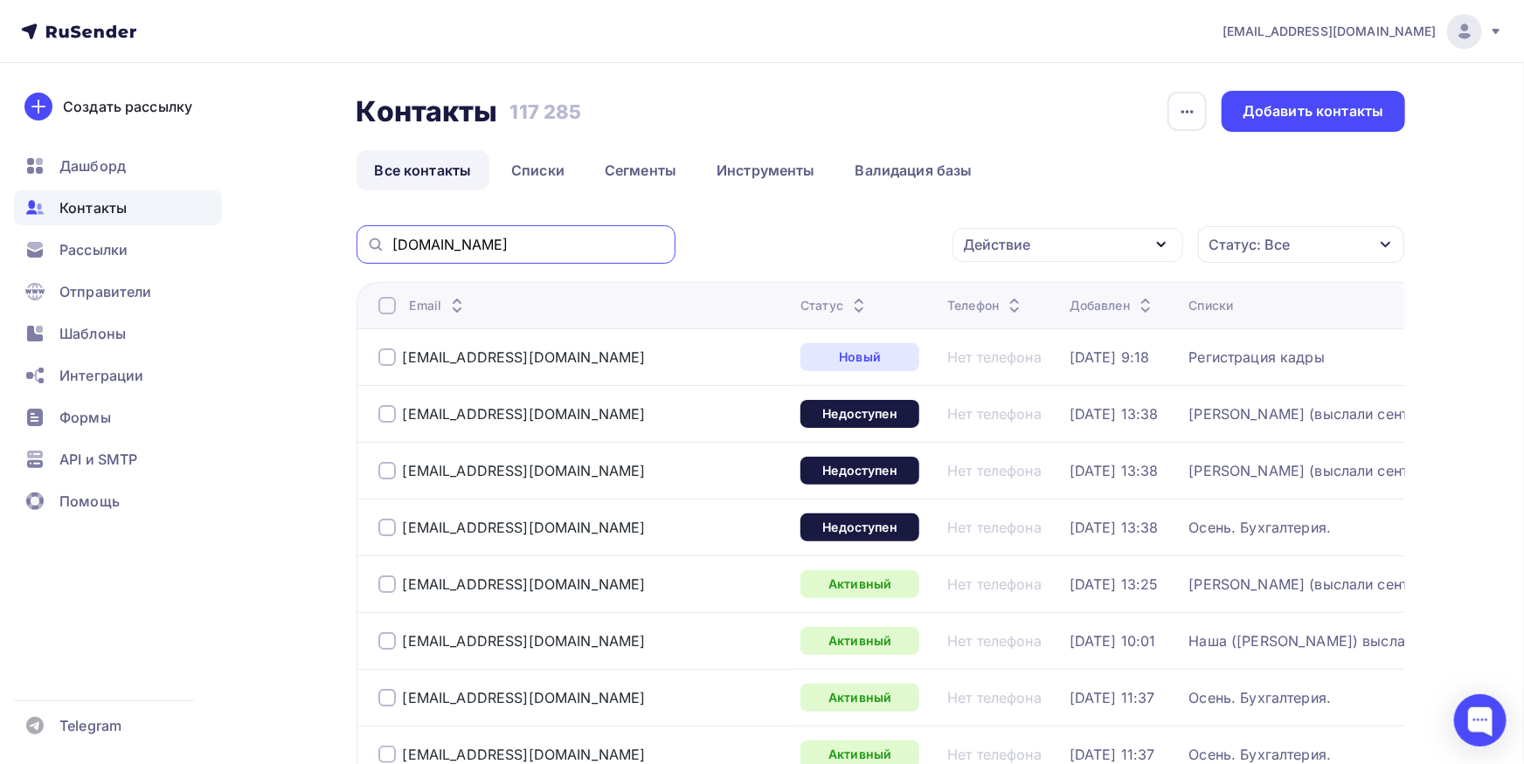
click at [602, 242] on input "ingress-spb.ru" at bounding box center [528, 244] width 273 height 19
paste input "antonina-20@mail"
type input "antonina-20@mail.ru"
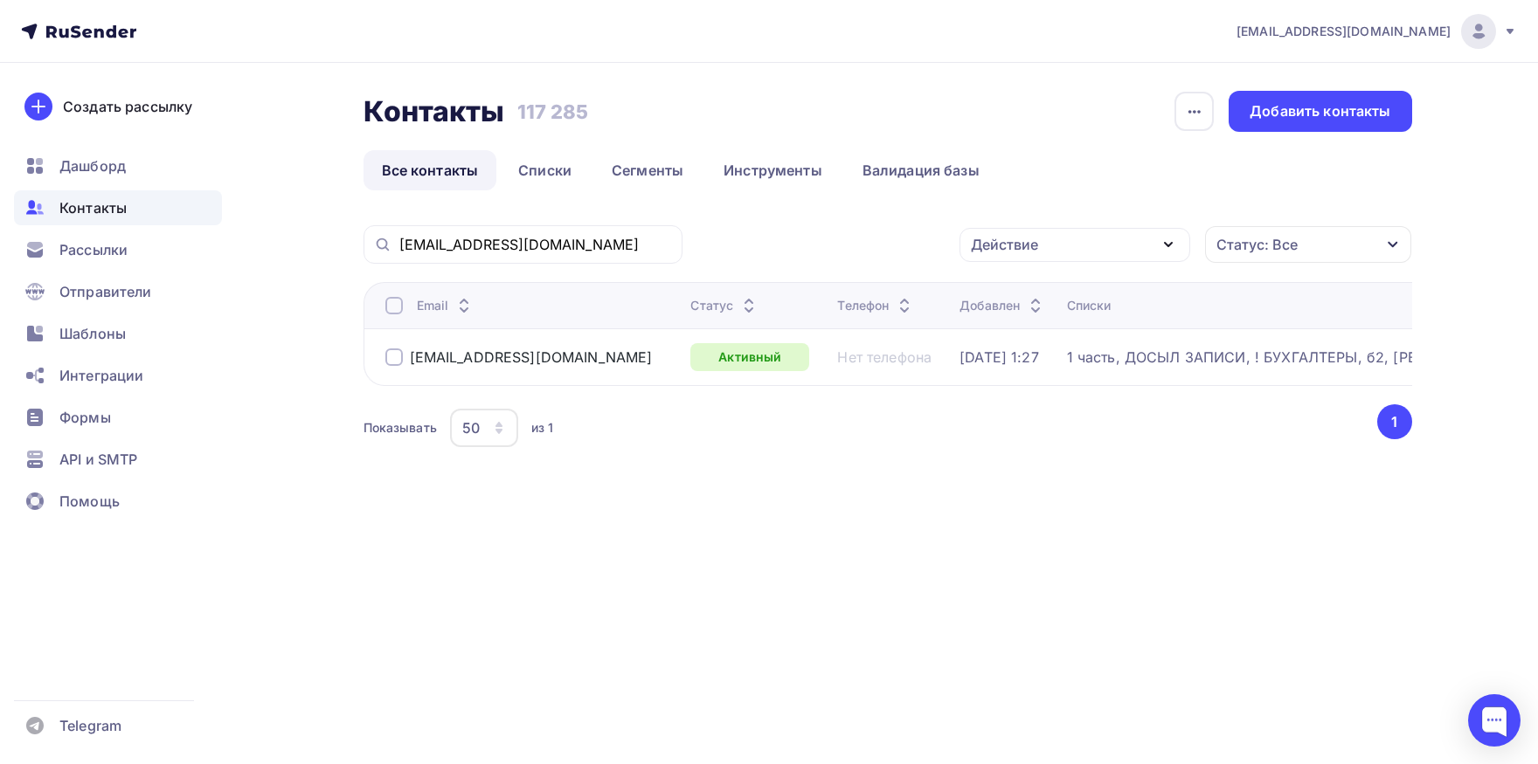
click at [398, 304] on div at bounding box center [393, 305] width 17 height 17
click at [1090, 253] on div "Действие" at bounding box center [1074, 245] width 231 height 34
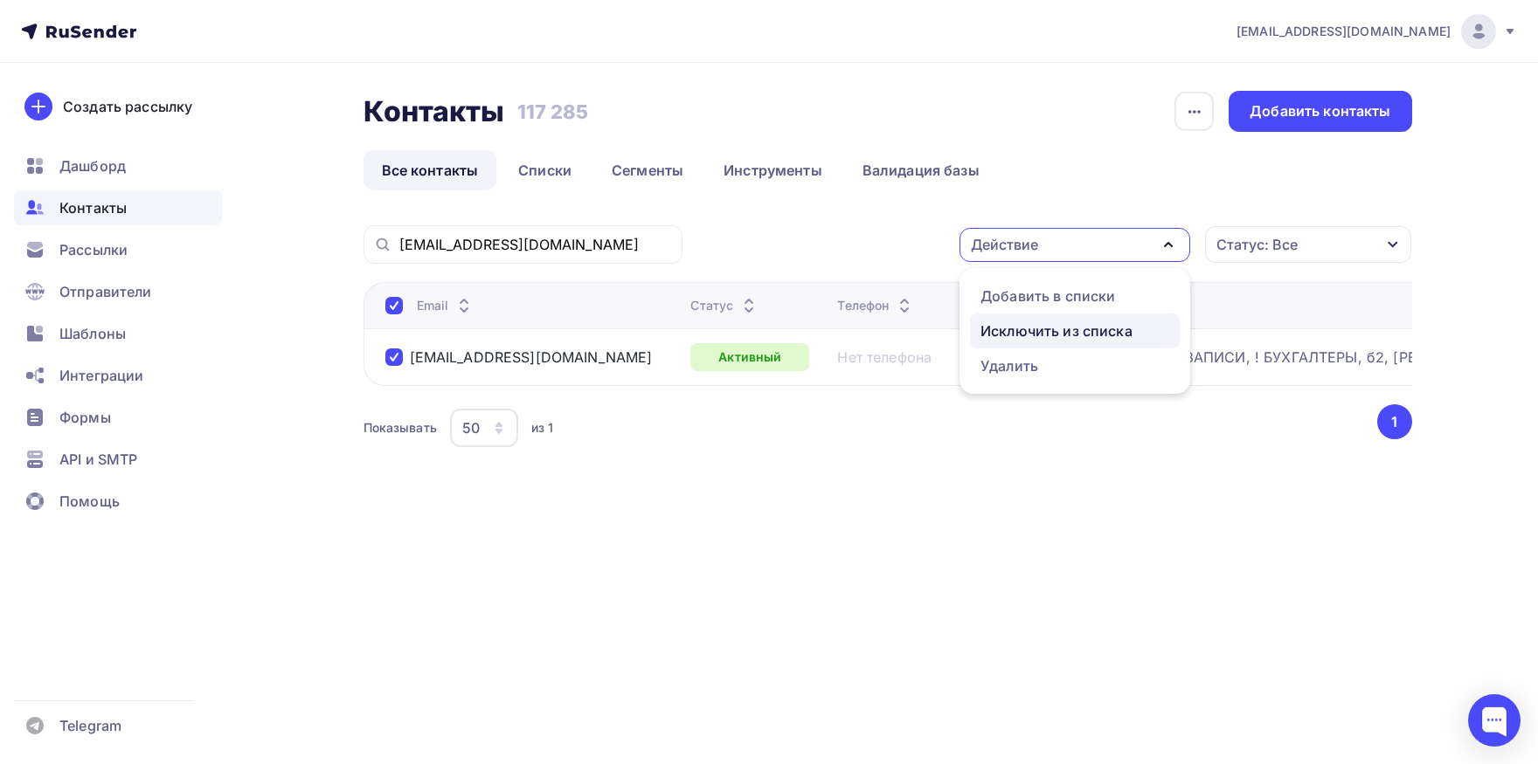
click at [1071, 331] on div "Исключить из списка" at bounding box center [1056, 331] width 152 height 21
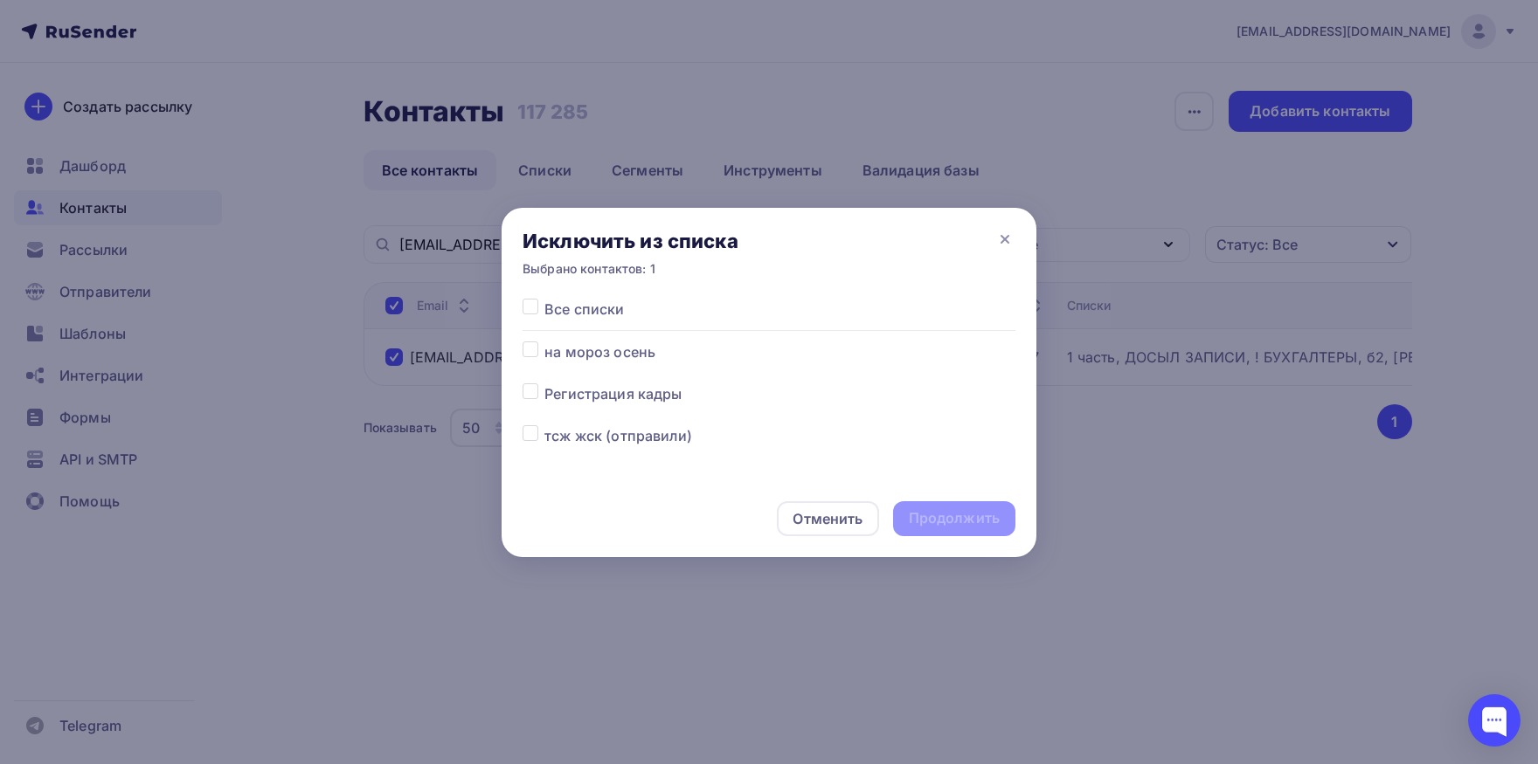
click at [544, 299] on label at bounding box center [544, 299] width 0 height 0
click at [524, 308] on input "checkbox" at bounding box center [530, 307] width 16 height 16
checkbox input "true"
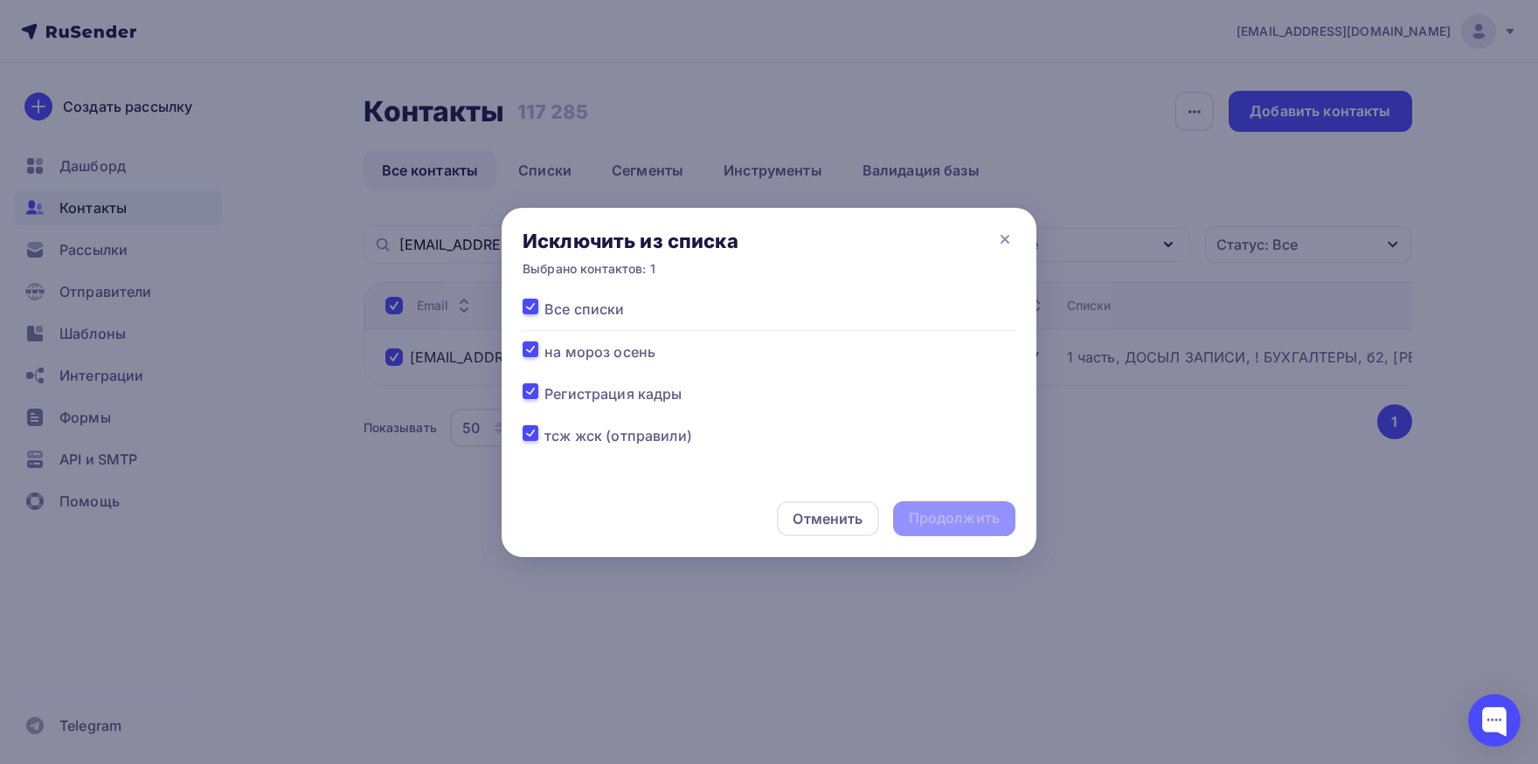
checkbox input "true"
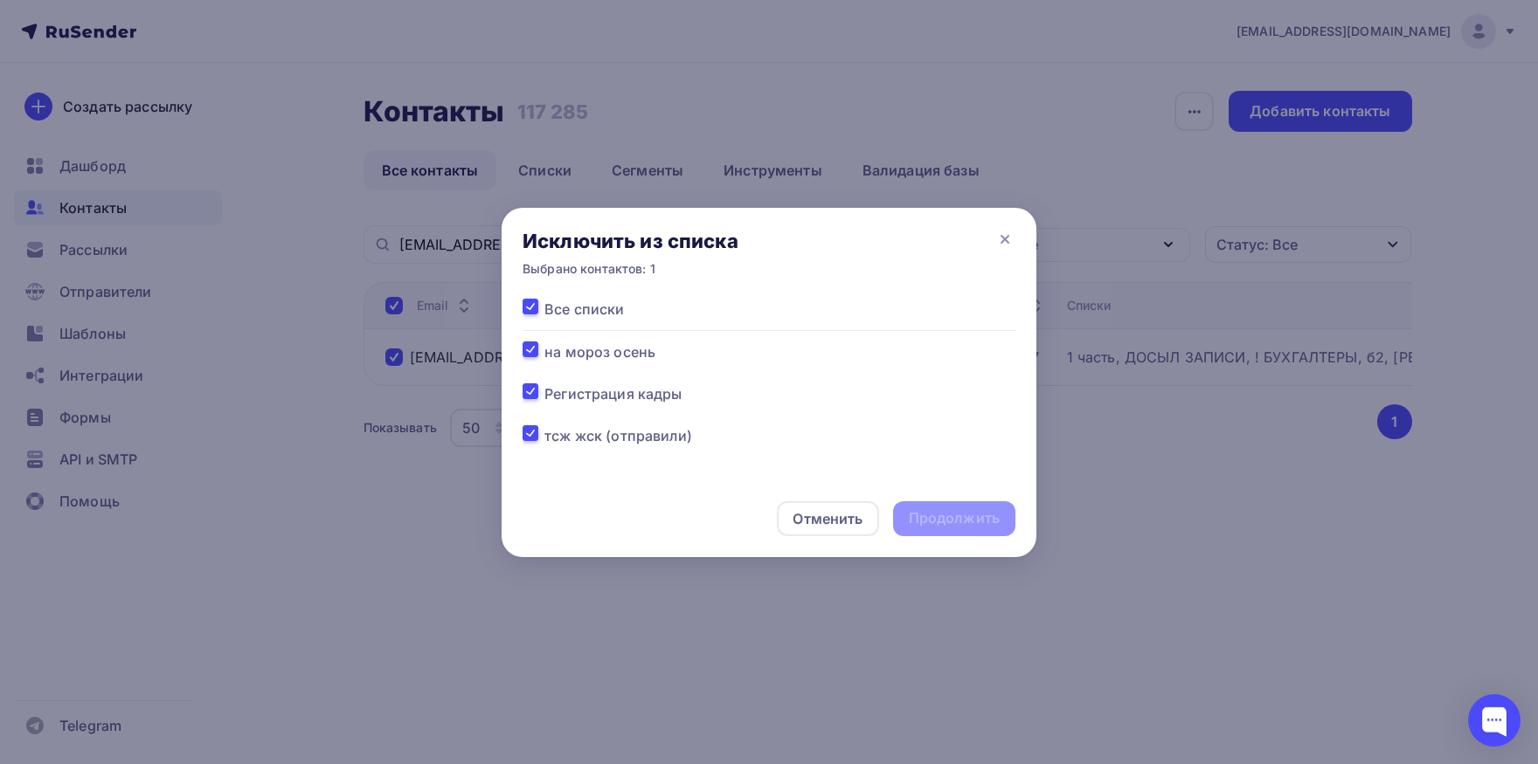
checkbox input "true"
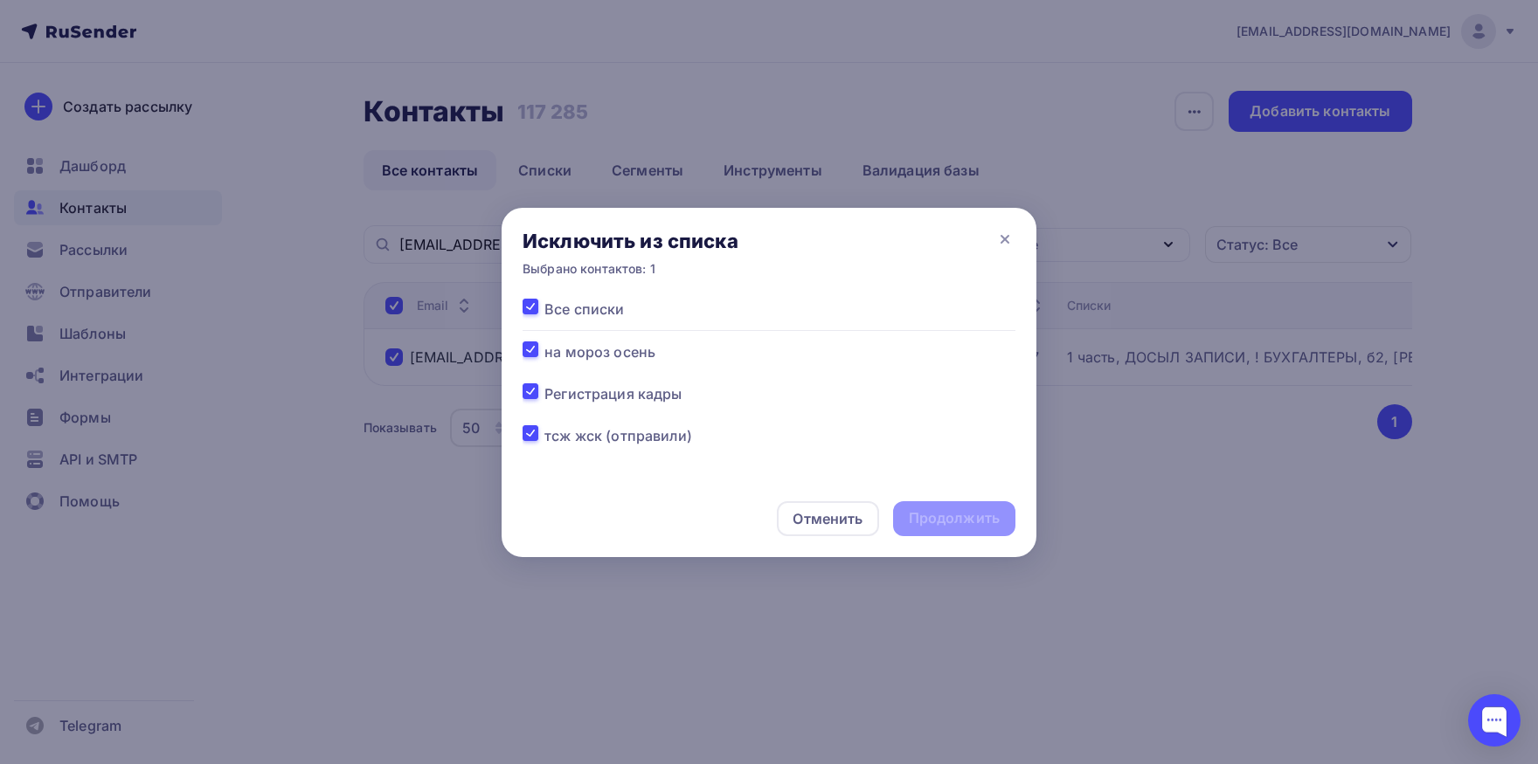
checkbox input "true"
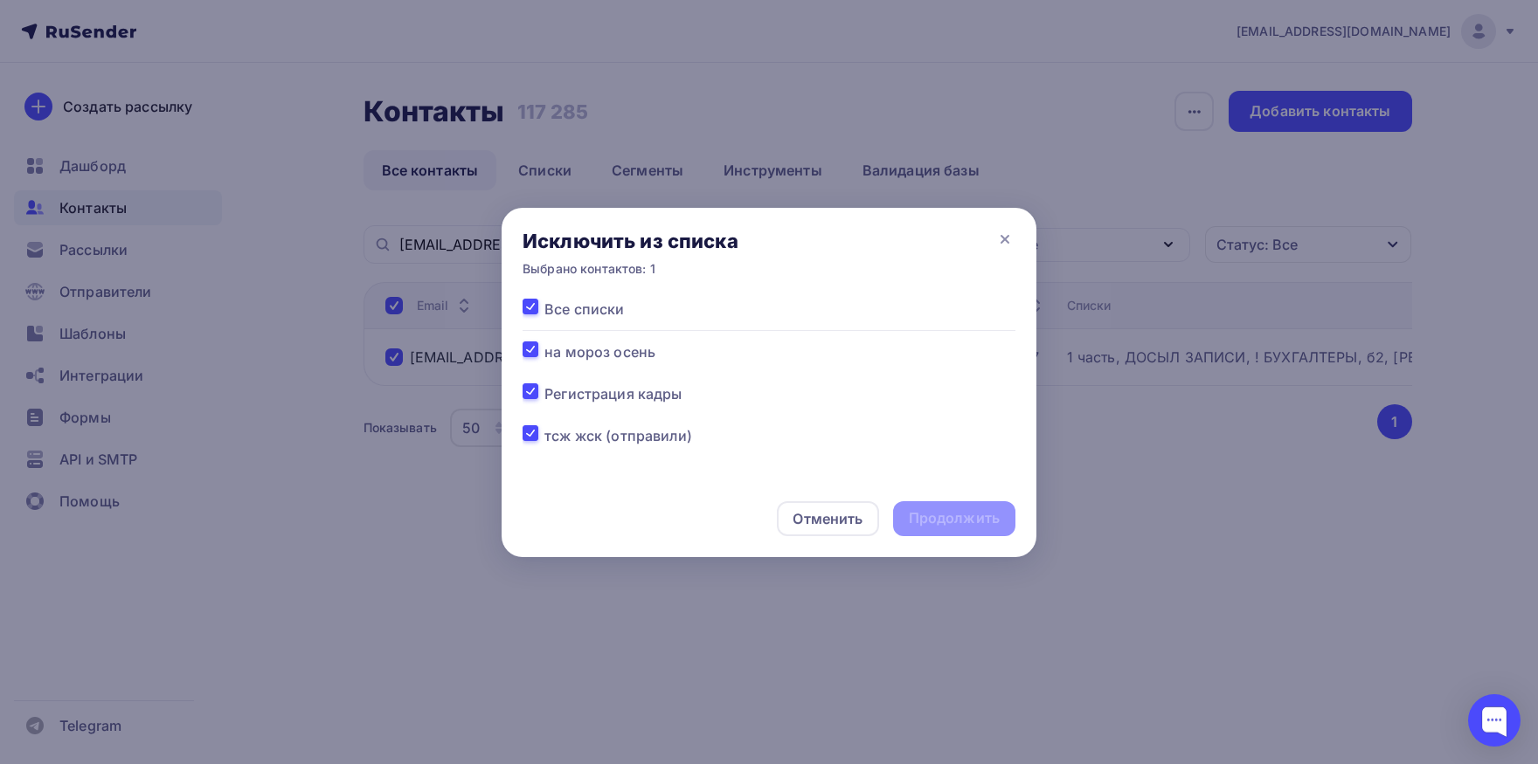
checkbox input "true"
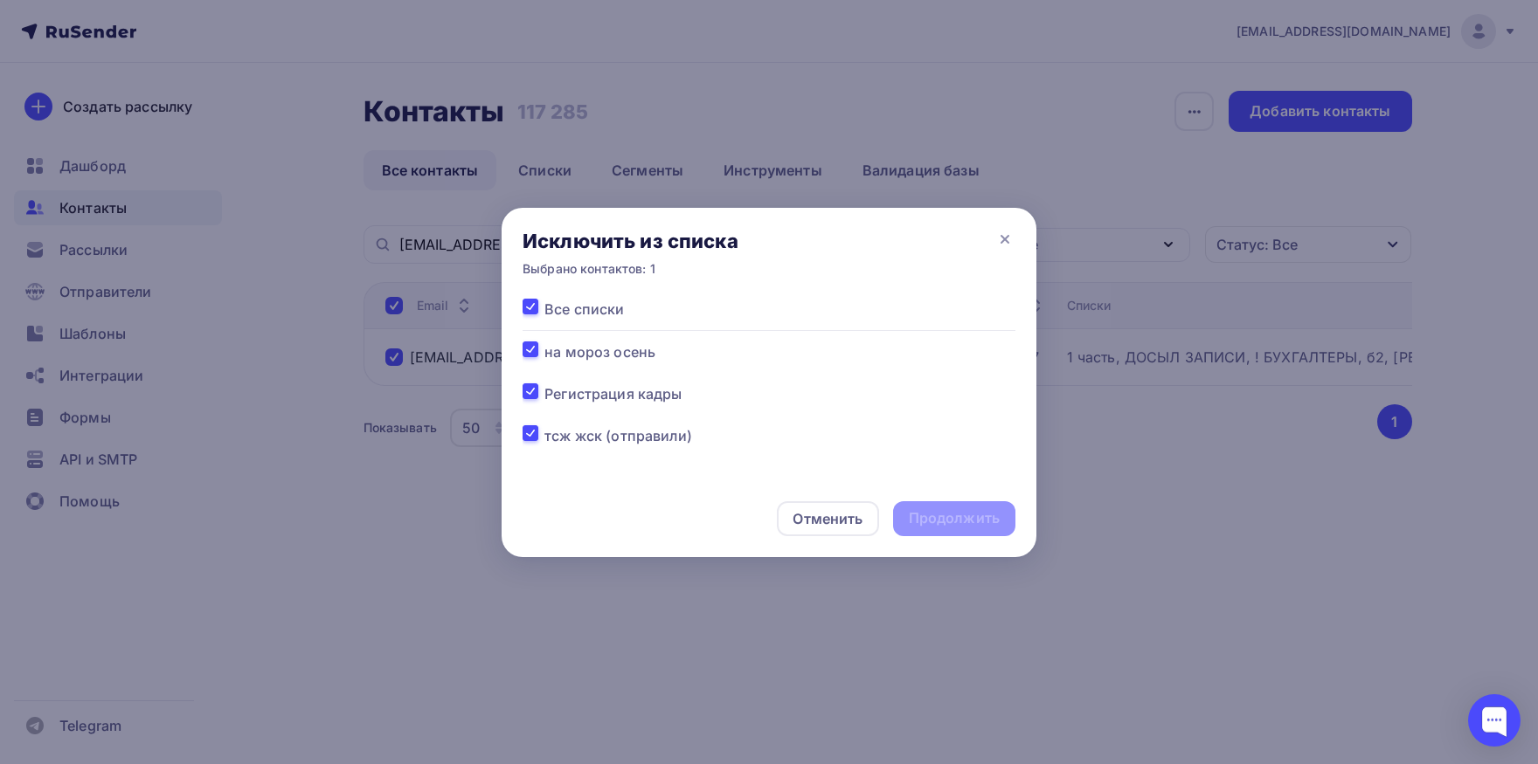
checkbox input "true"
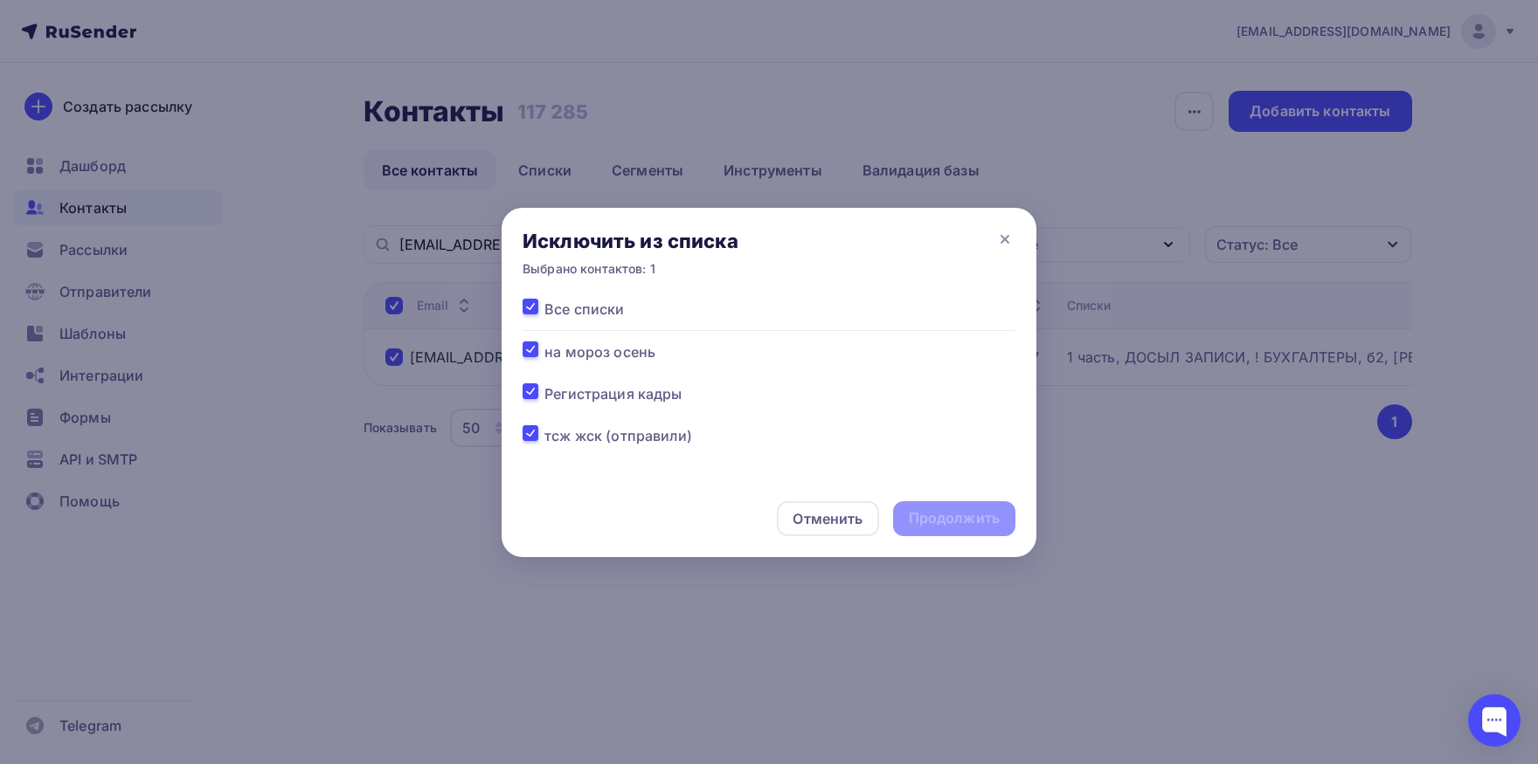
checkbox input "true"
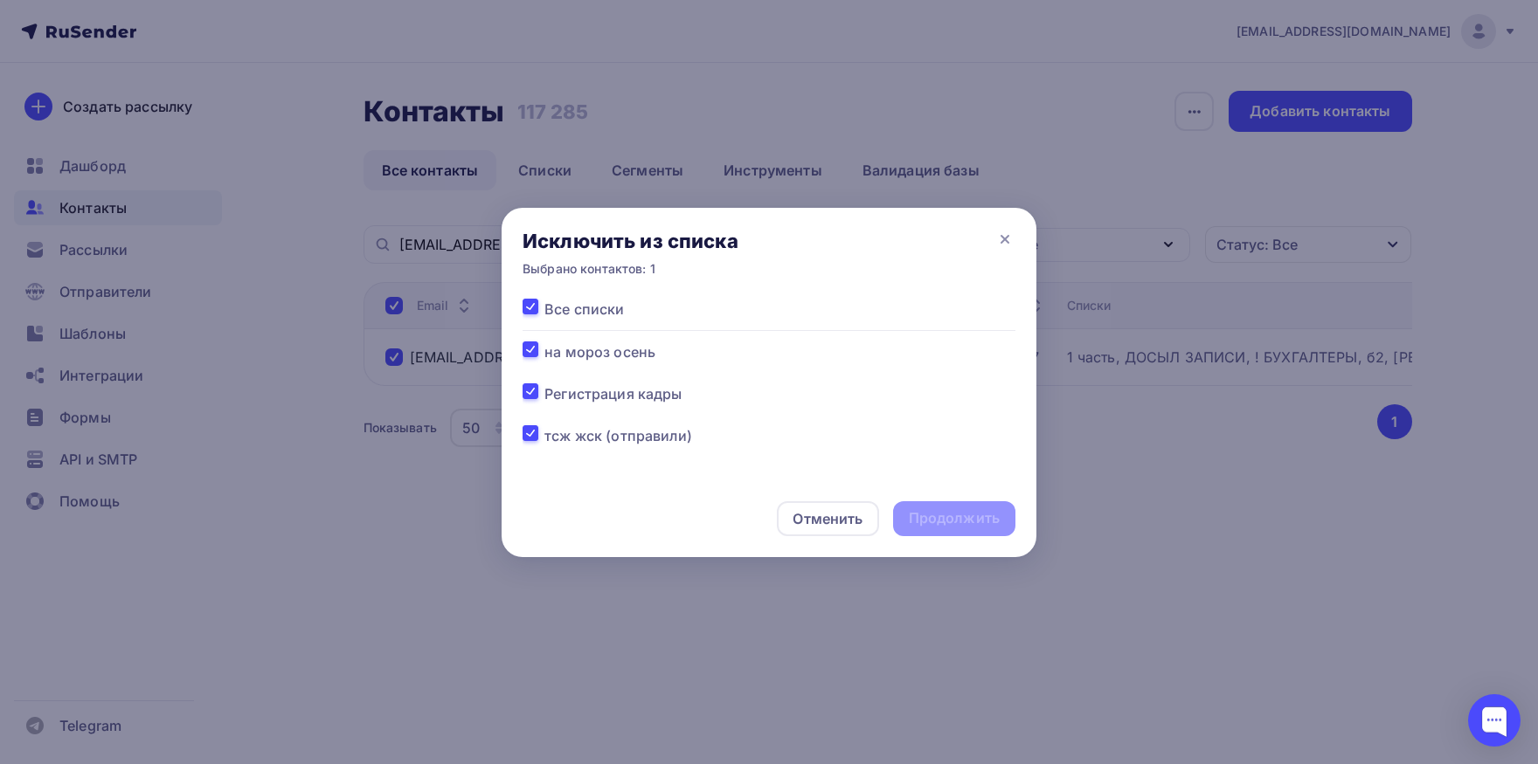
checkbox input "true"
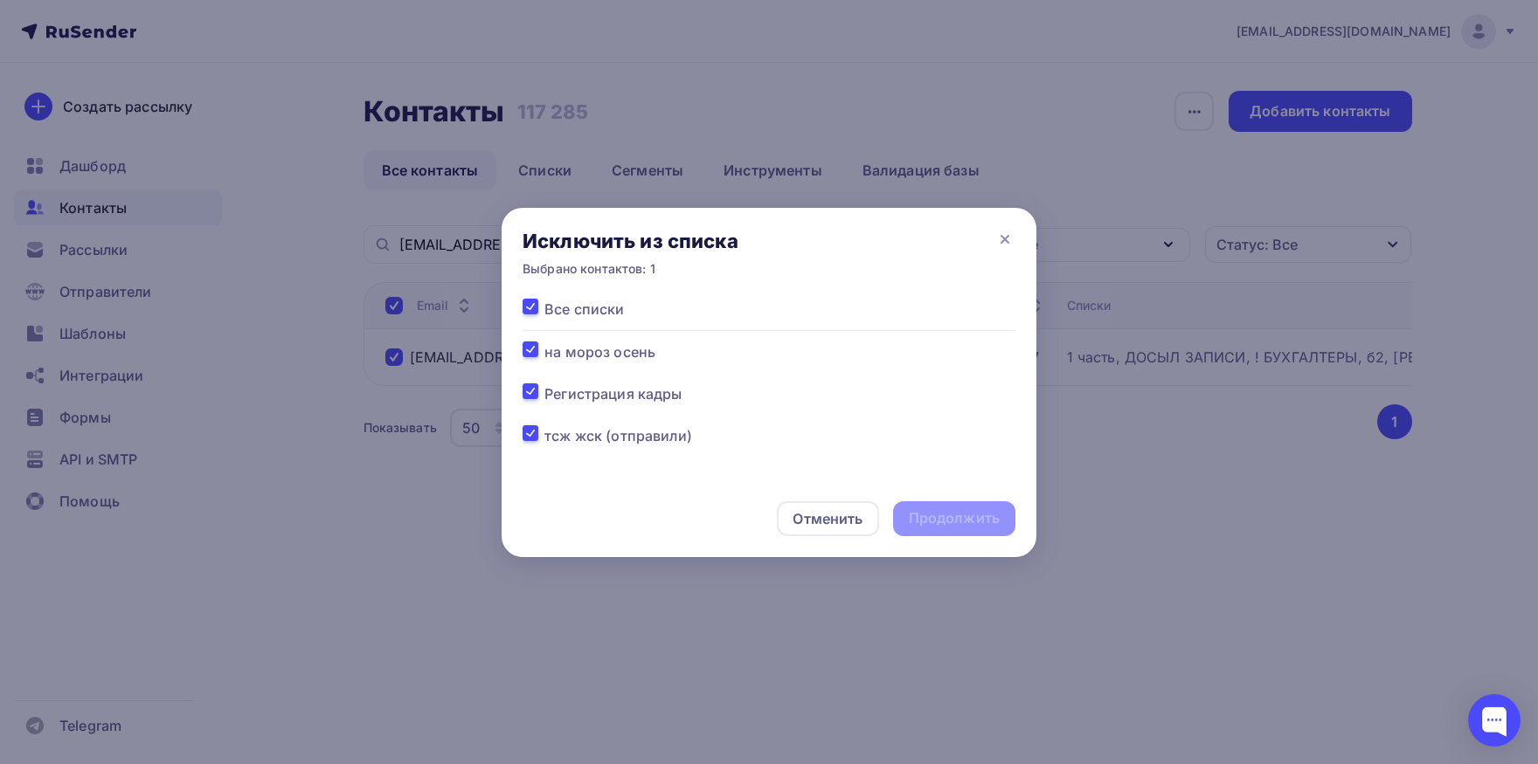
checkbox input "true"
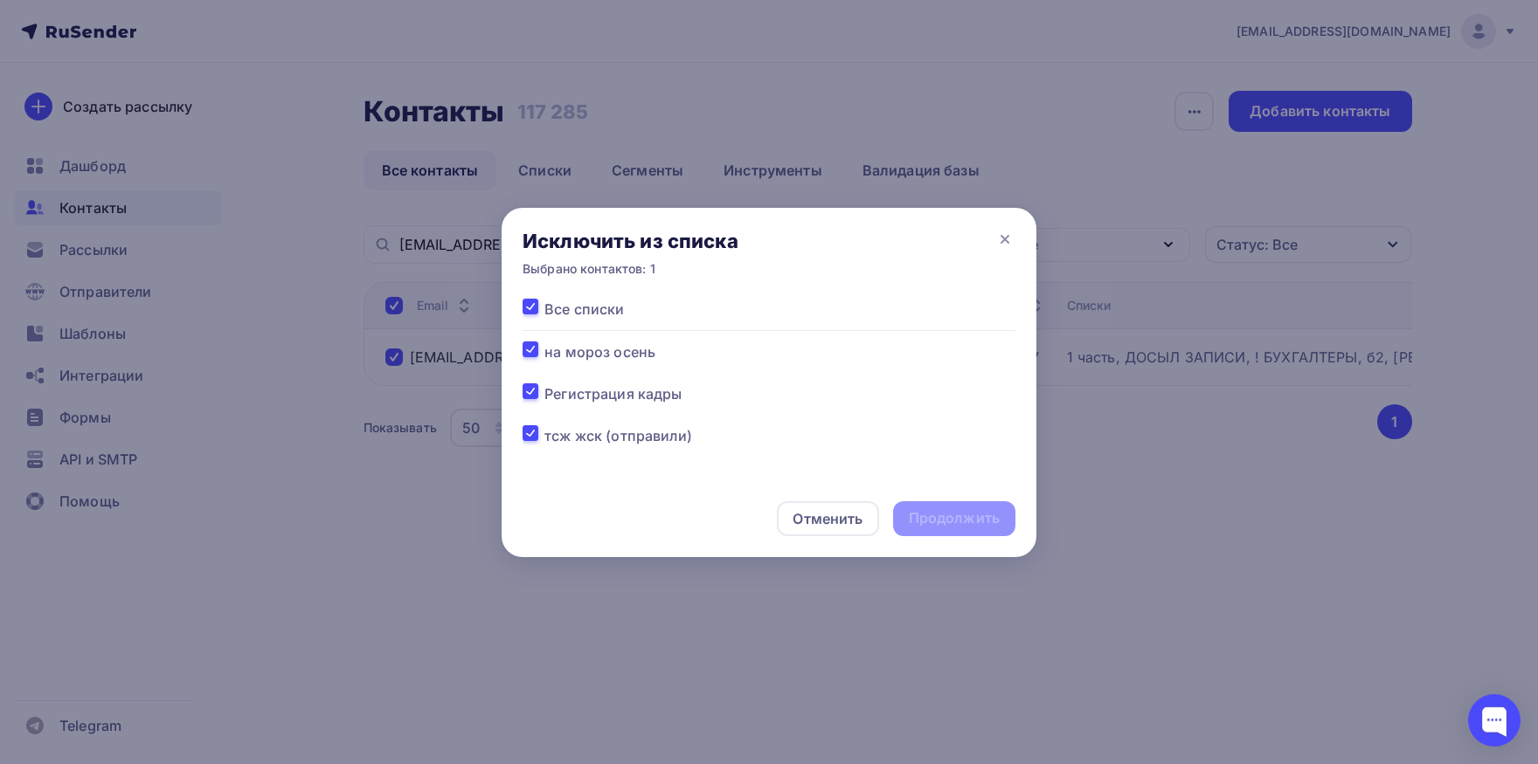
checkbox input "true"
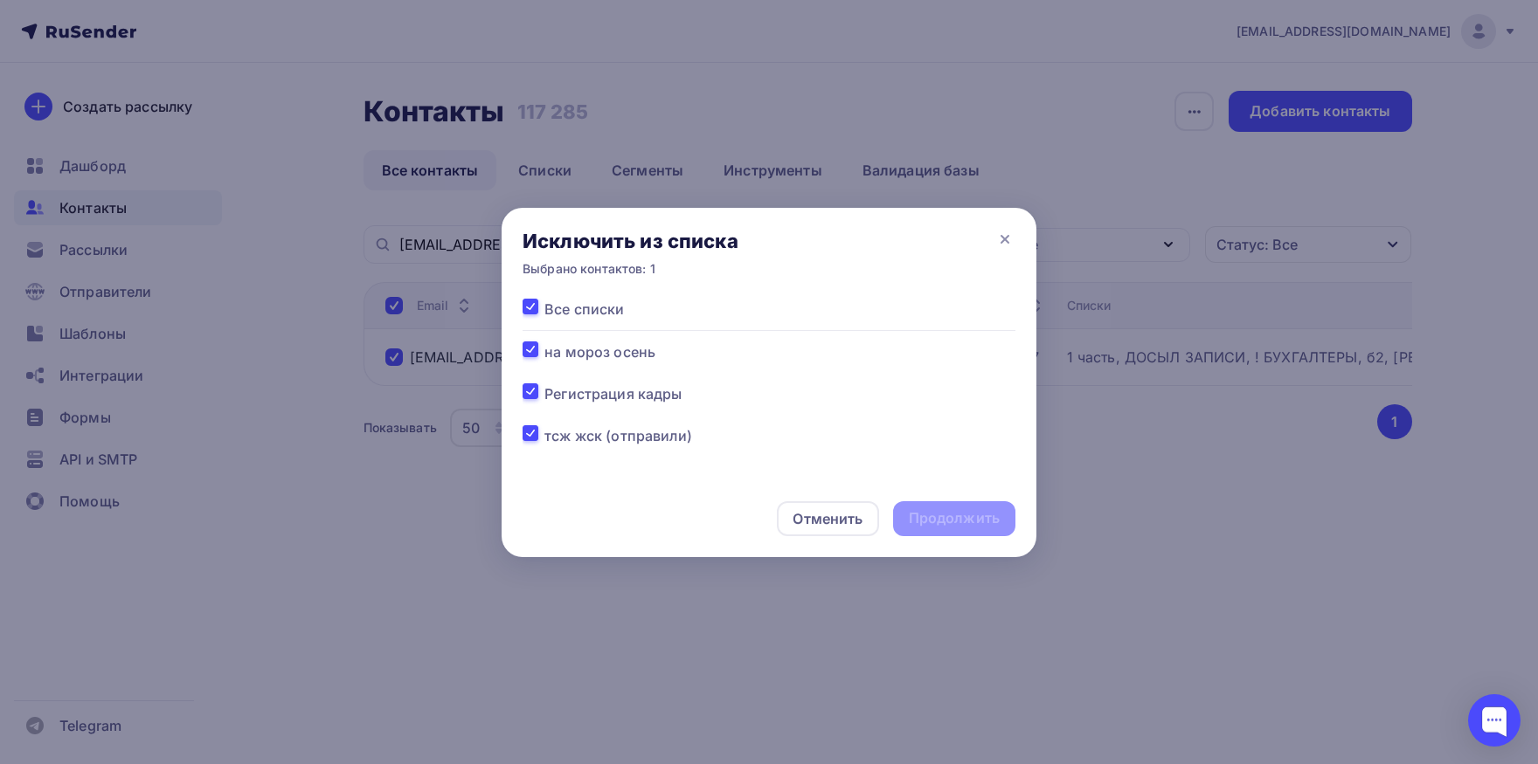
checkbox input "true"
click at [941, 514] on div "Продолжить" at bounding box center [954, 518] width 91 height 20
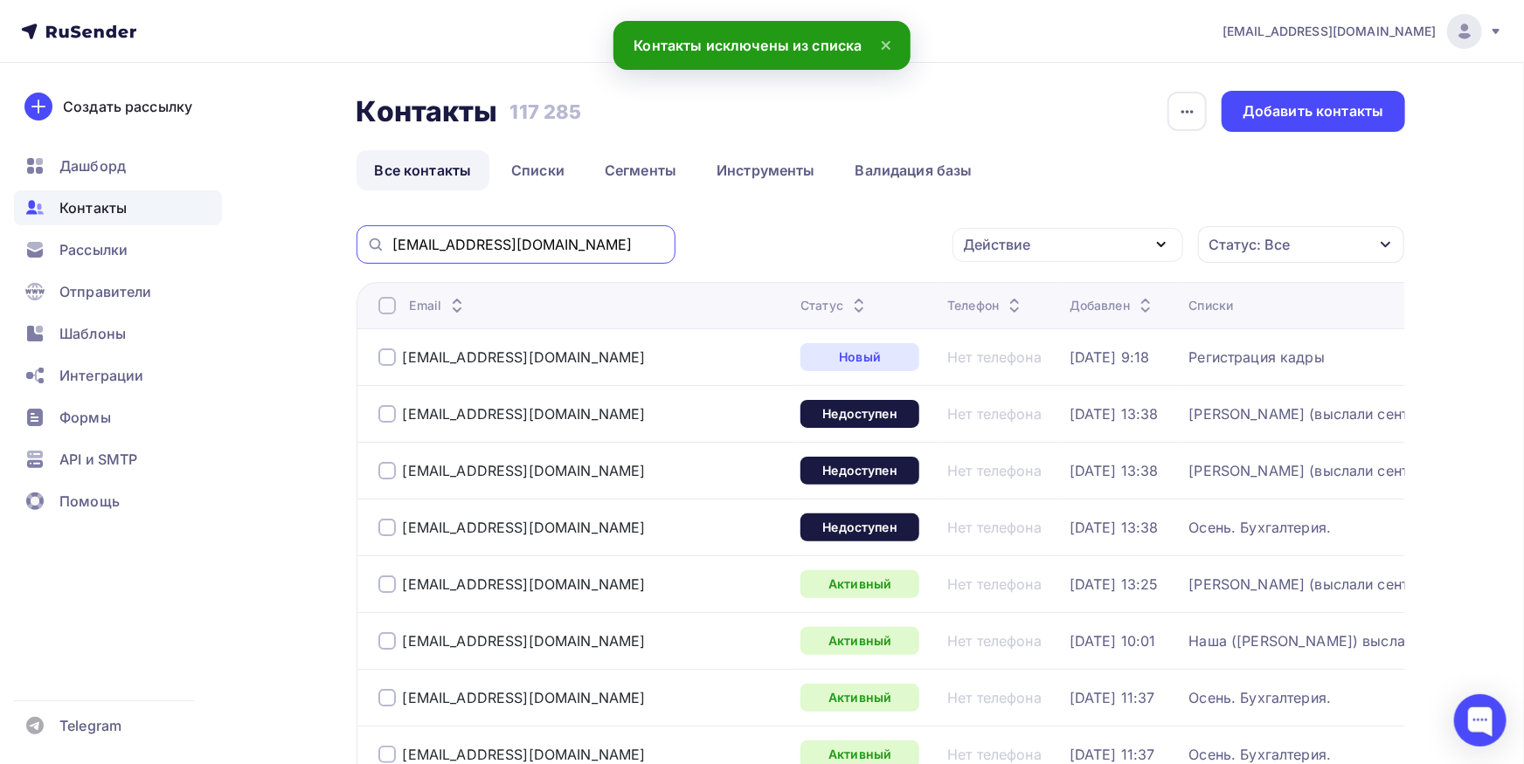
click at [591, 243] on input "antonina-20@mail.ru" at bounding box center [528, 244] width 273 height 19
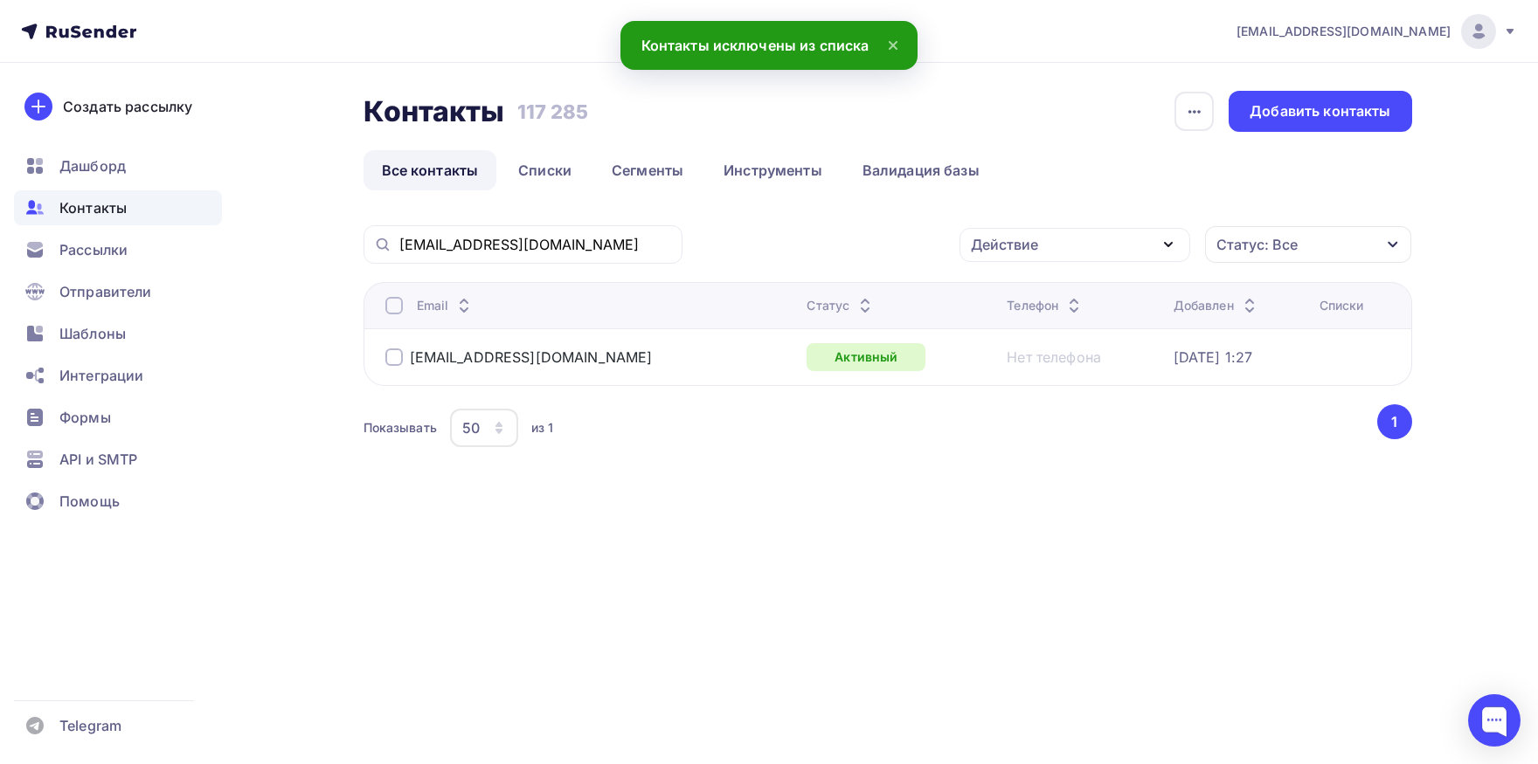
click at [391, 307] on div at bounding box center [393, 305] width 17 height 17
click at [1041, 240] on div "Действие" at bounding box center [1074, 245] width 231 height 34
click at [1017, 287] on div "Добавить в списки" at bounding box center [1047, 296] width 135 height 21
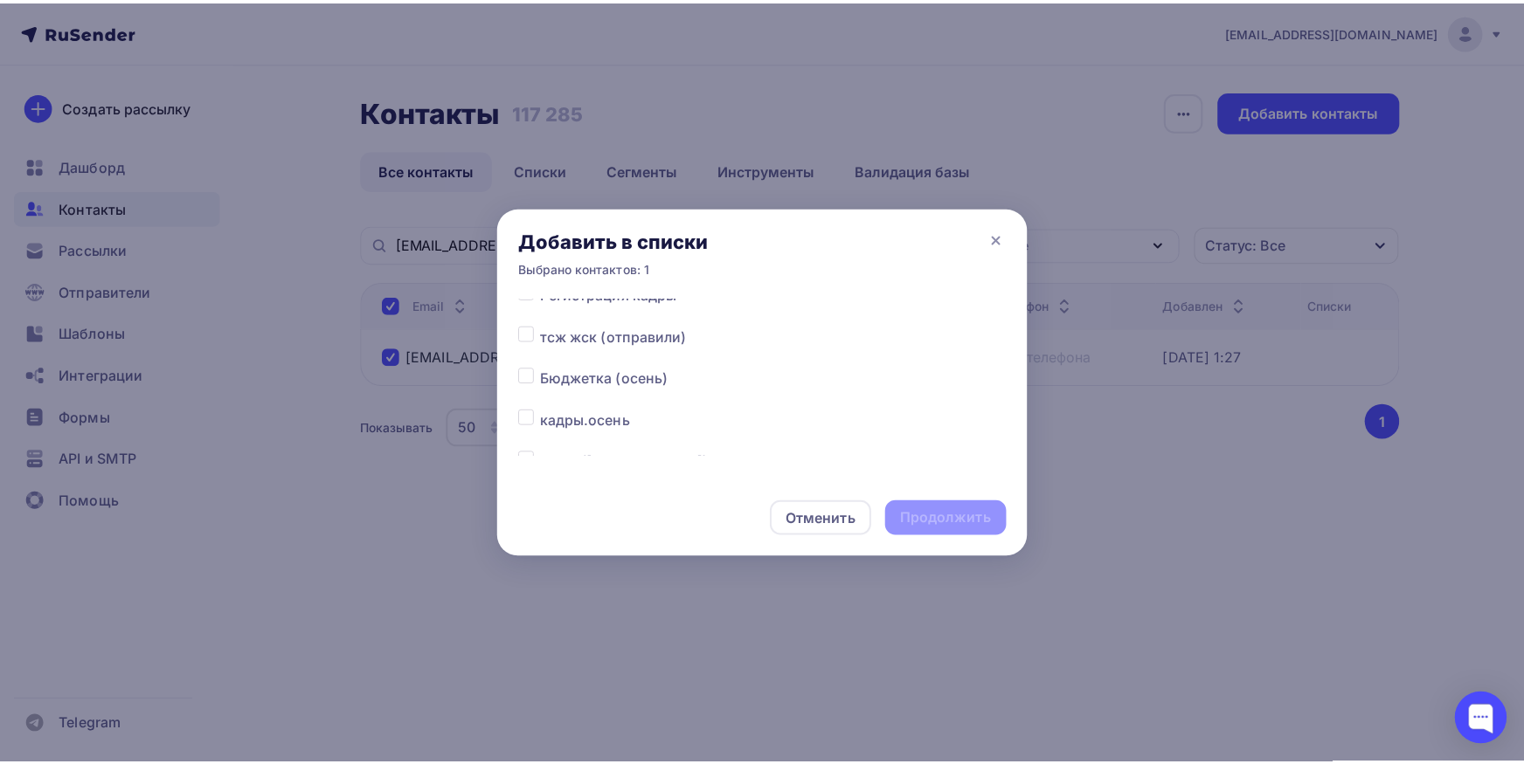
scroll to position [91, 0]
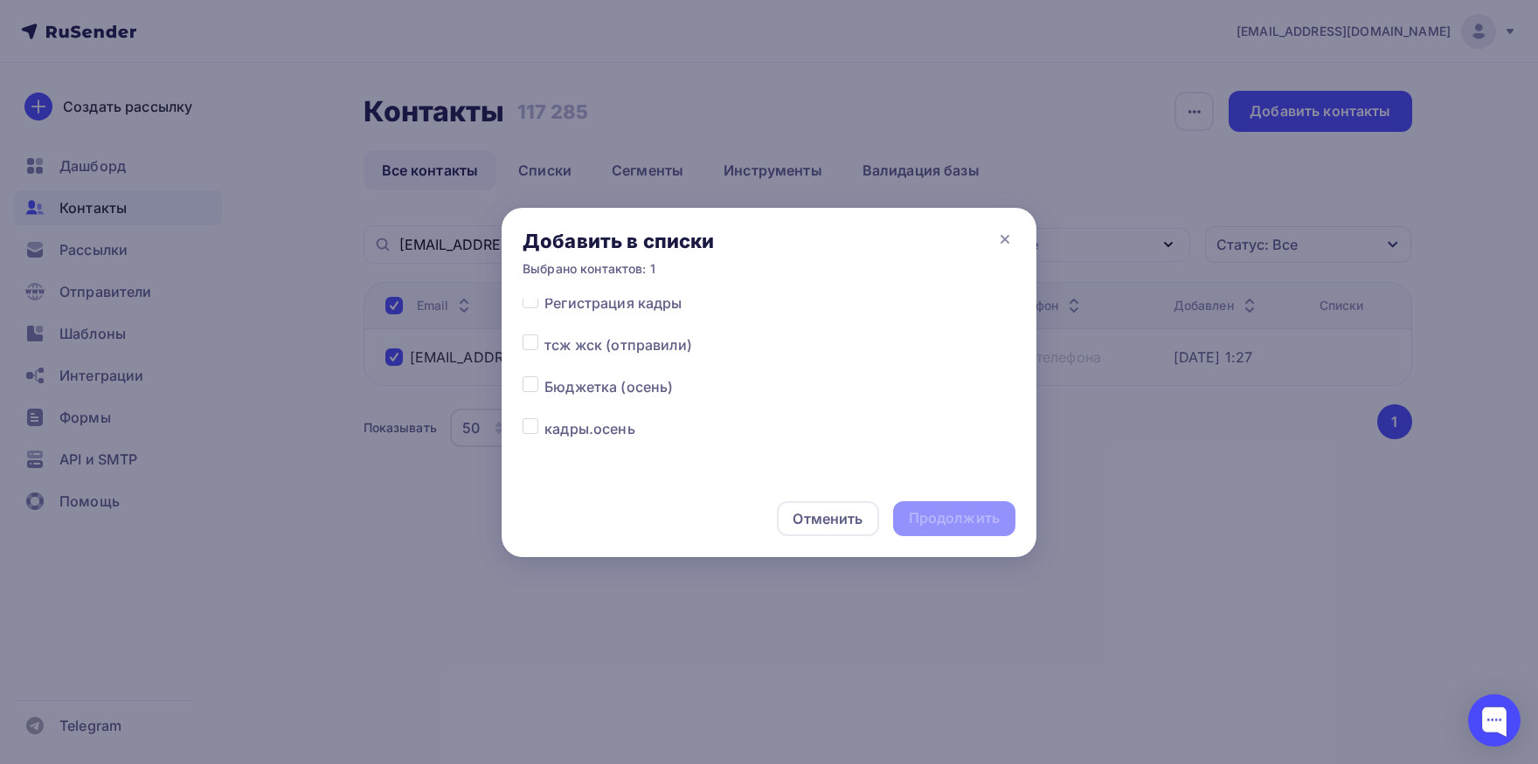
click at [544, 377] on label at bounding box center [544, 377] width 0 height 0
click at [528, 390] on input "checkbox" at bounding box center [530, 385] width 16 height 16
checkbox input "true"
click at [973, 520] on div "Продолжить" at bounding box center [954, 518] width 91 height 20
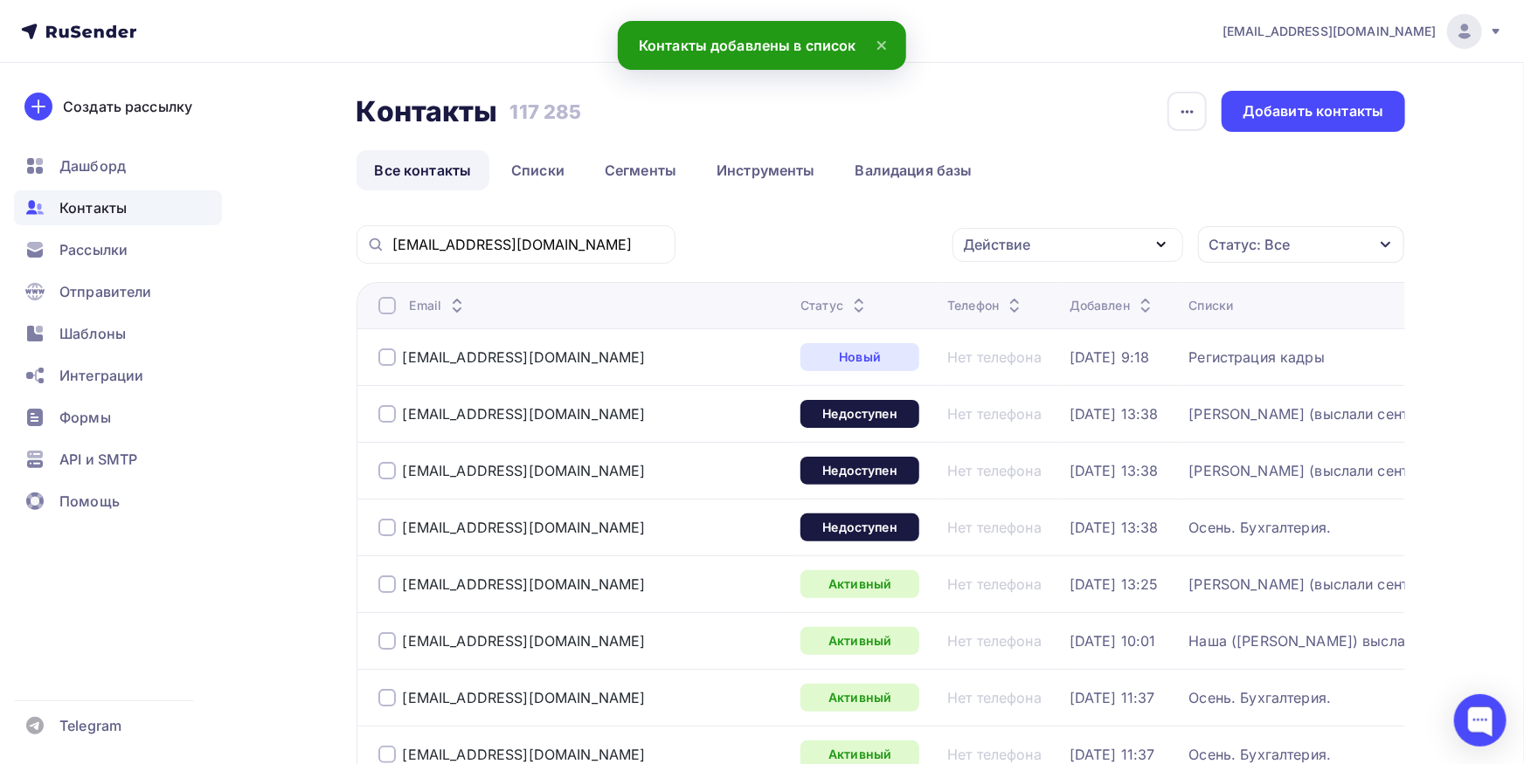
click at [593, 255] on div "antonina-20@mail.ru" at bounding box center [515, 244] width 319 height 38
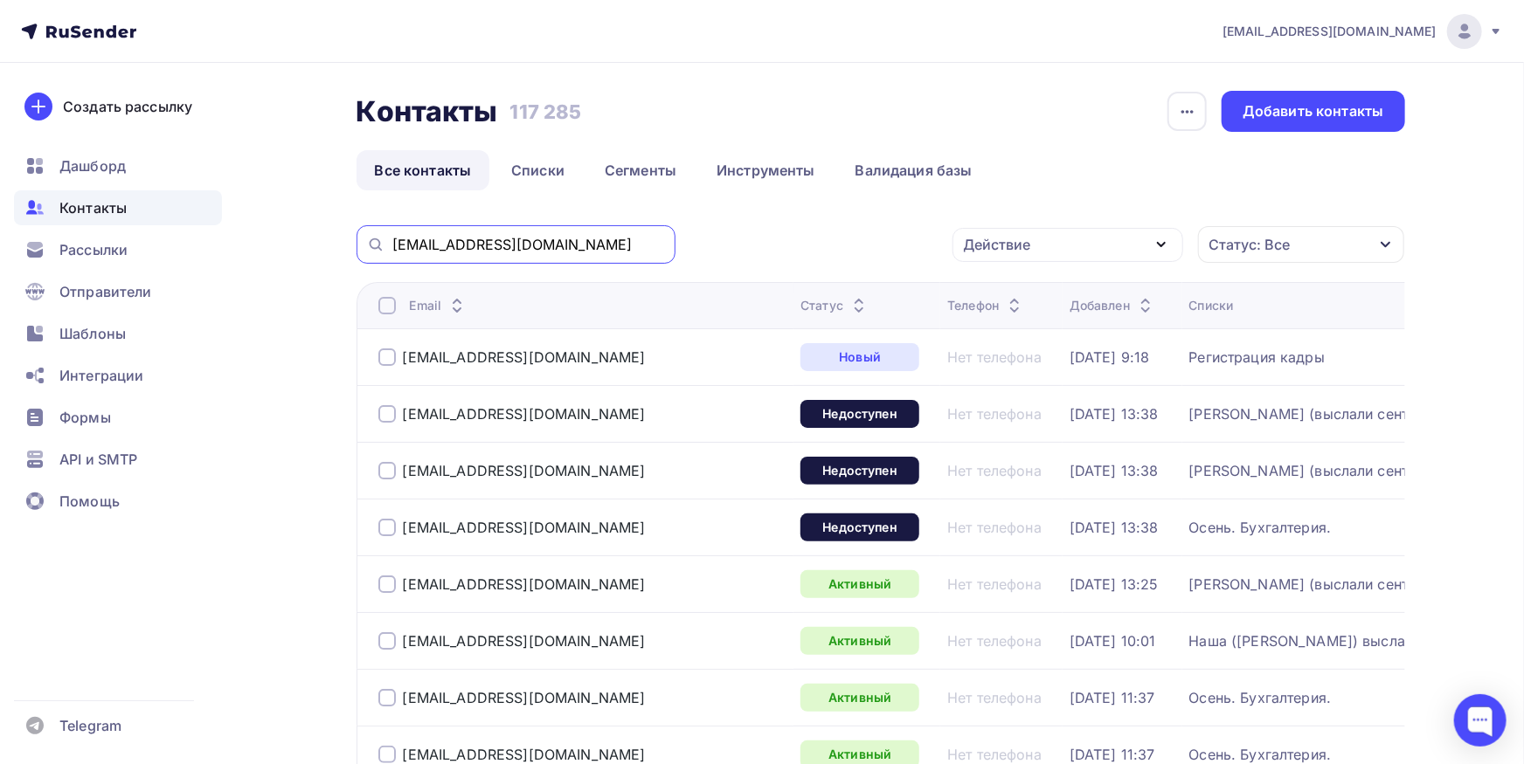
click at [593, 251] on input "antonina-20@mail.ru" at bounding box center [528, 244] width 273 height 19
paste input "Los.nikulina@yandex"
type input "Los.nikulina@yandex.ru"
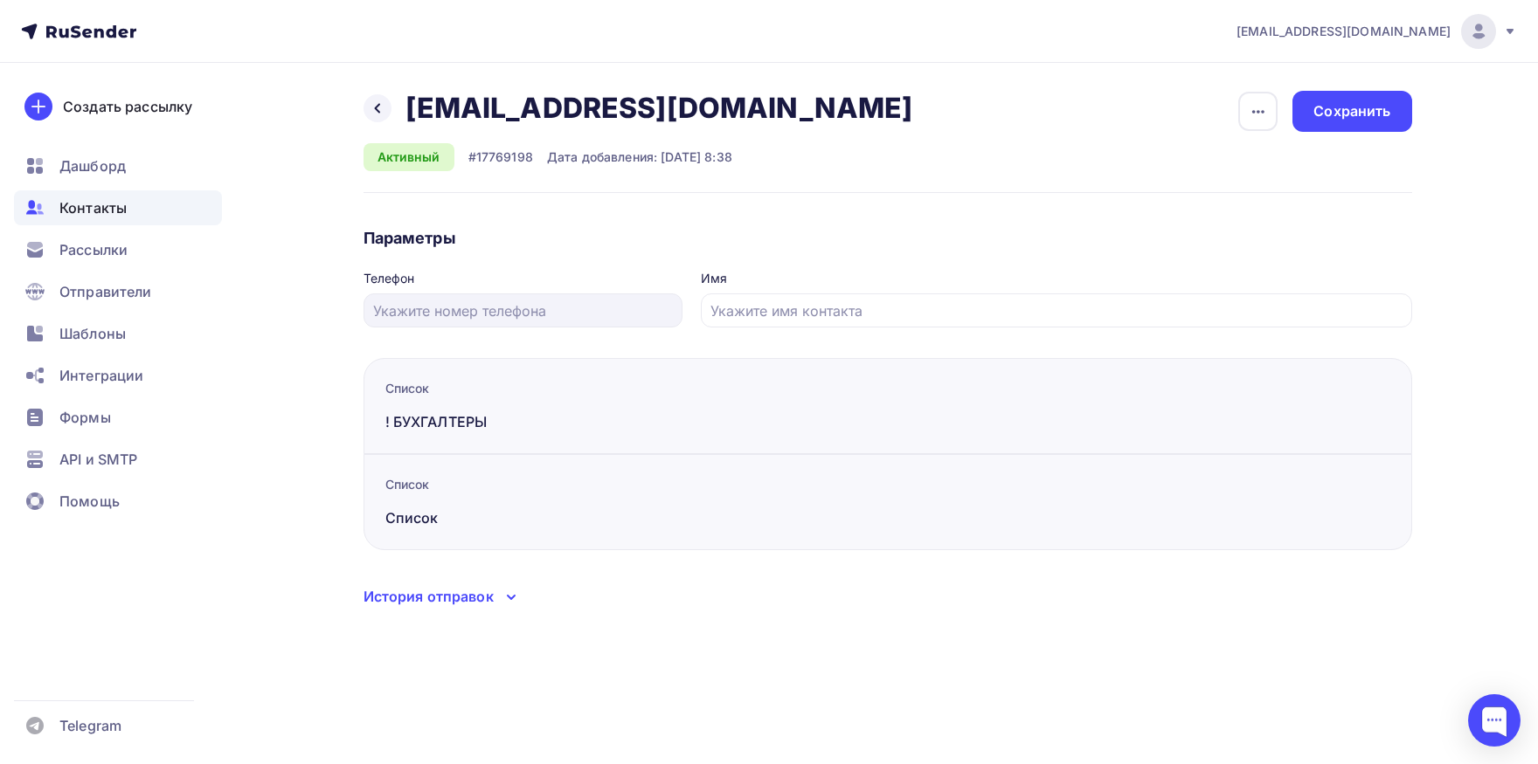
click at [467, 584] on div "Назад [EMAIL_ADDRESS][DOMAIN_NAME] [EMAIL_ADDRESS][DOMAIN_NAME] Удалить Отписат…" at bounding box center [887, 349] width 1048 height 517
click at [464, 597] on div "История отправок" at bounding box center [428, 596] width 130 height 21
